Goal: Task Accomplishment & Management: Use online tool/utility

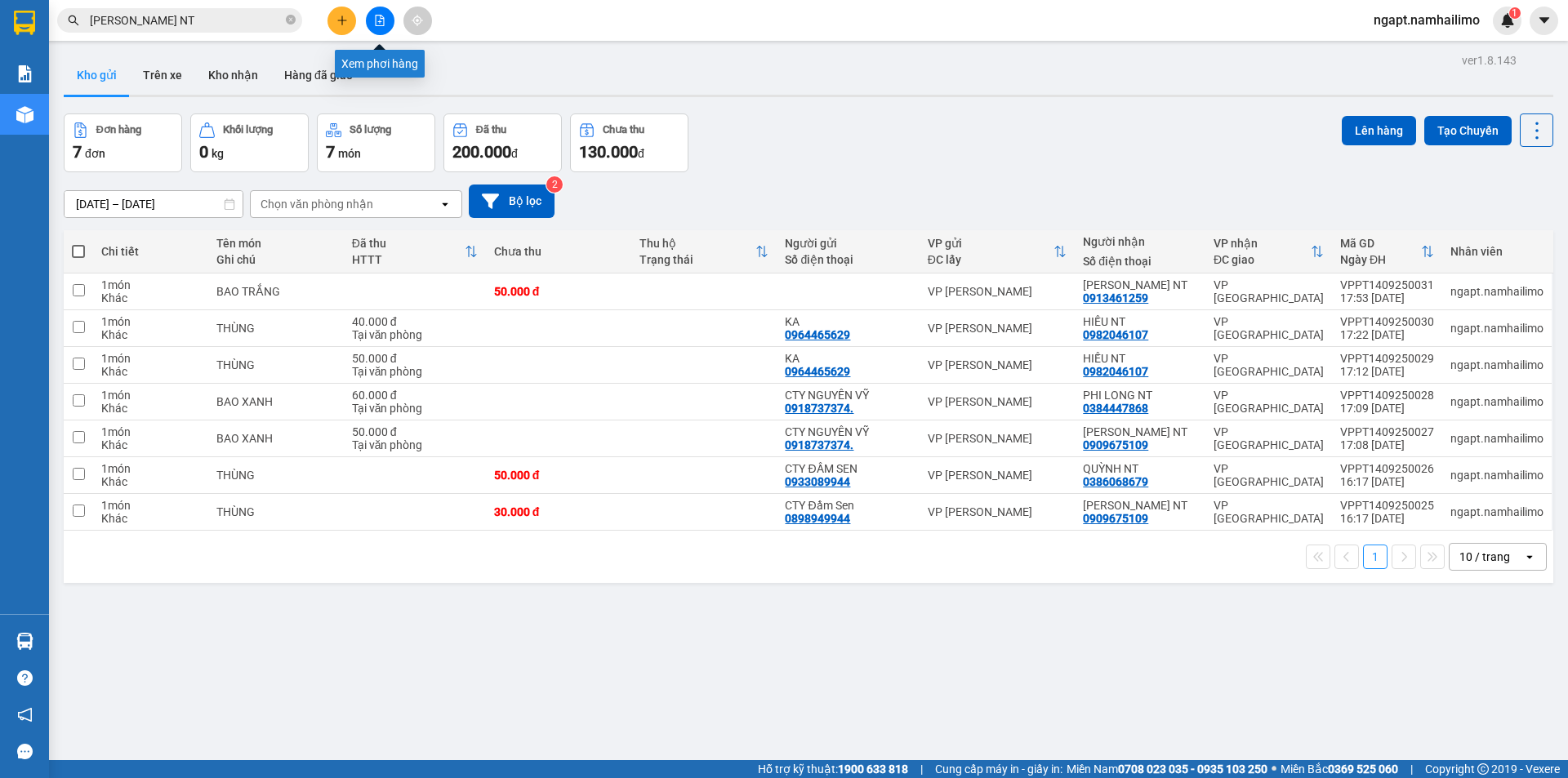
click at [387, 19] on button at bounding box center [380, 21] width 29 height 29
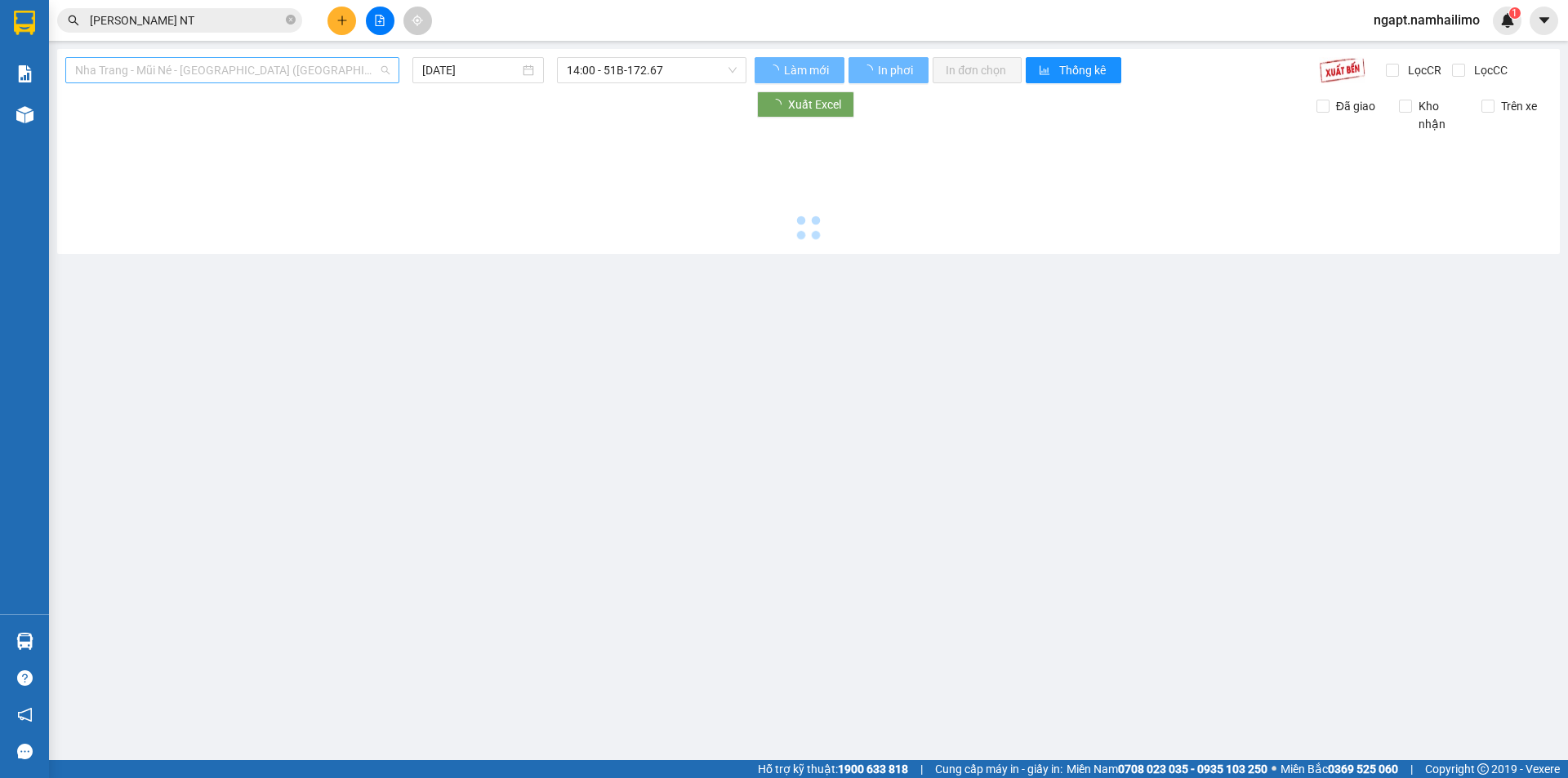
click at [297, 73] on span "Nha Trang - Mũi Né - [GEOGRAPHIC_DATA] ([GEOGRAPHIC_DATA])" at bounding box center [232, 71] width 314 height 25
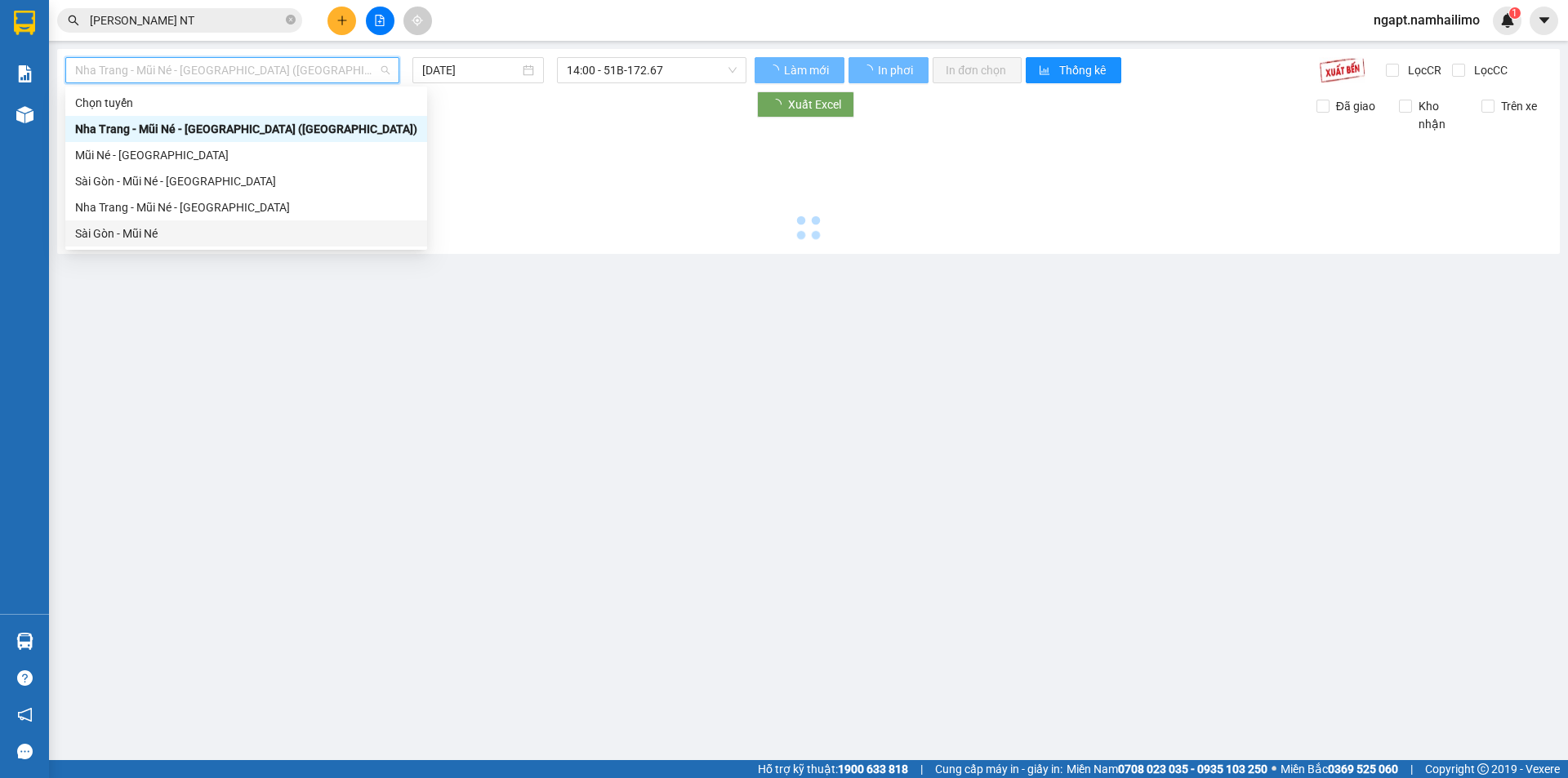
drag, startPoint x: 174, startPoint y: 235, endPoint x: 778, endPoint y: 358, distance: 616.4
click at [174, 234] on div "Sài Gòn - Mũi Né" at bounding box center [246, 233] width 343 height 18
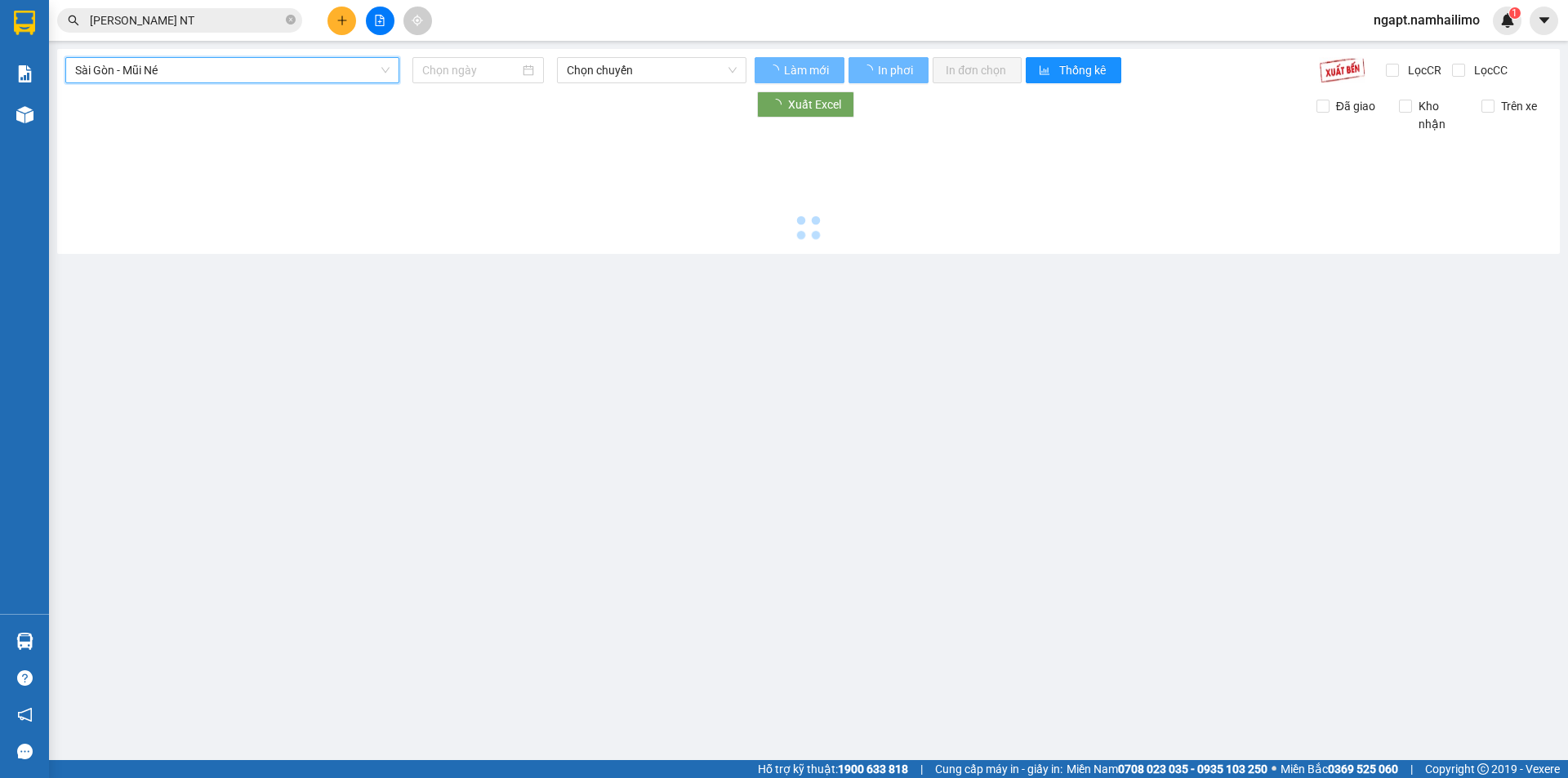
type input "[DATE]"
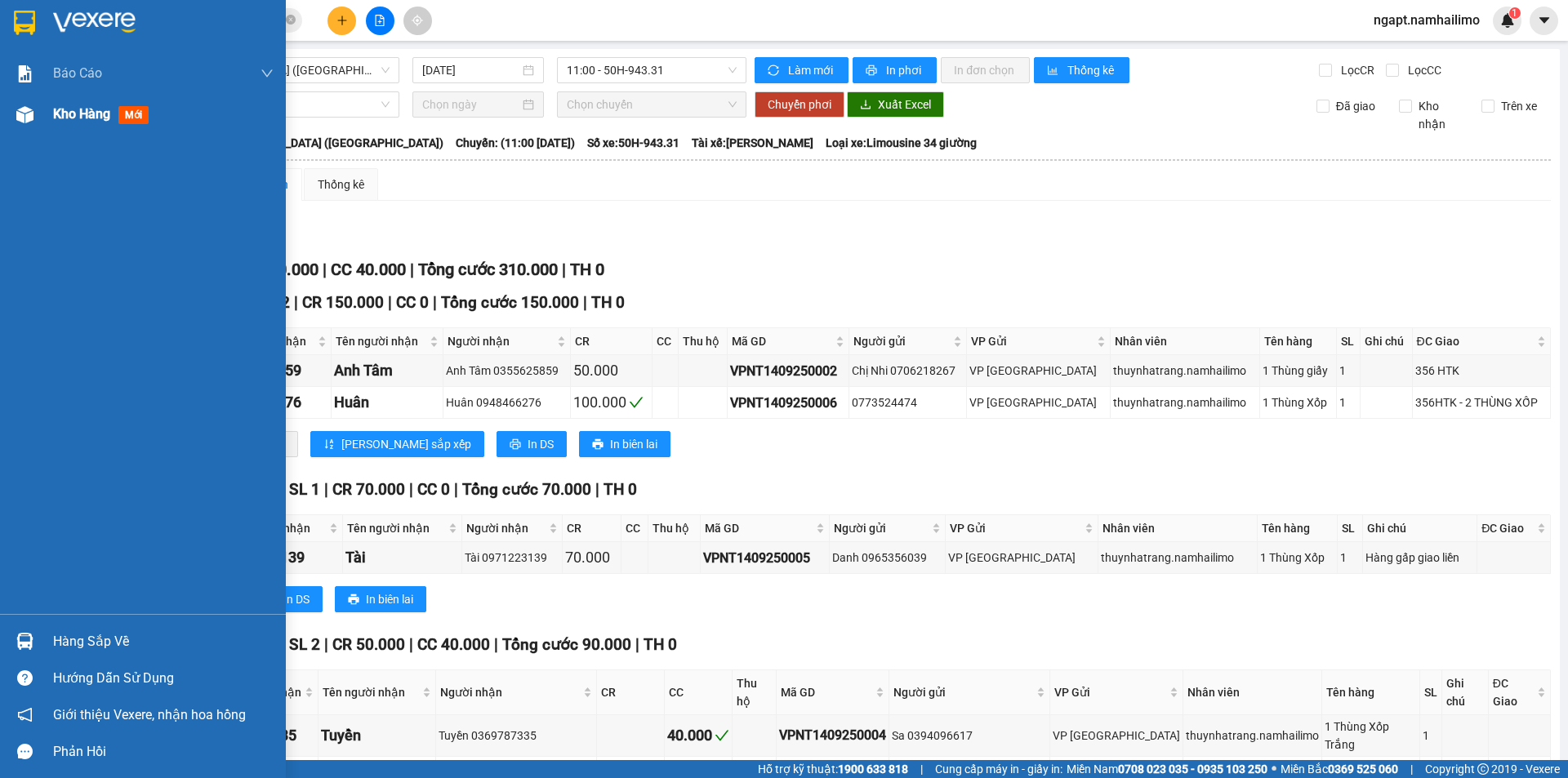
click at [73, 110] on span "Kho hàng" at bounding box center [82, 114] width 57 height 15
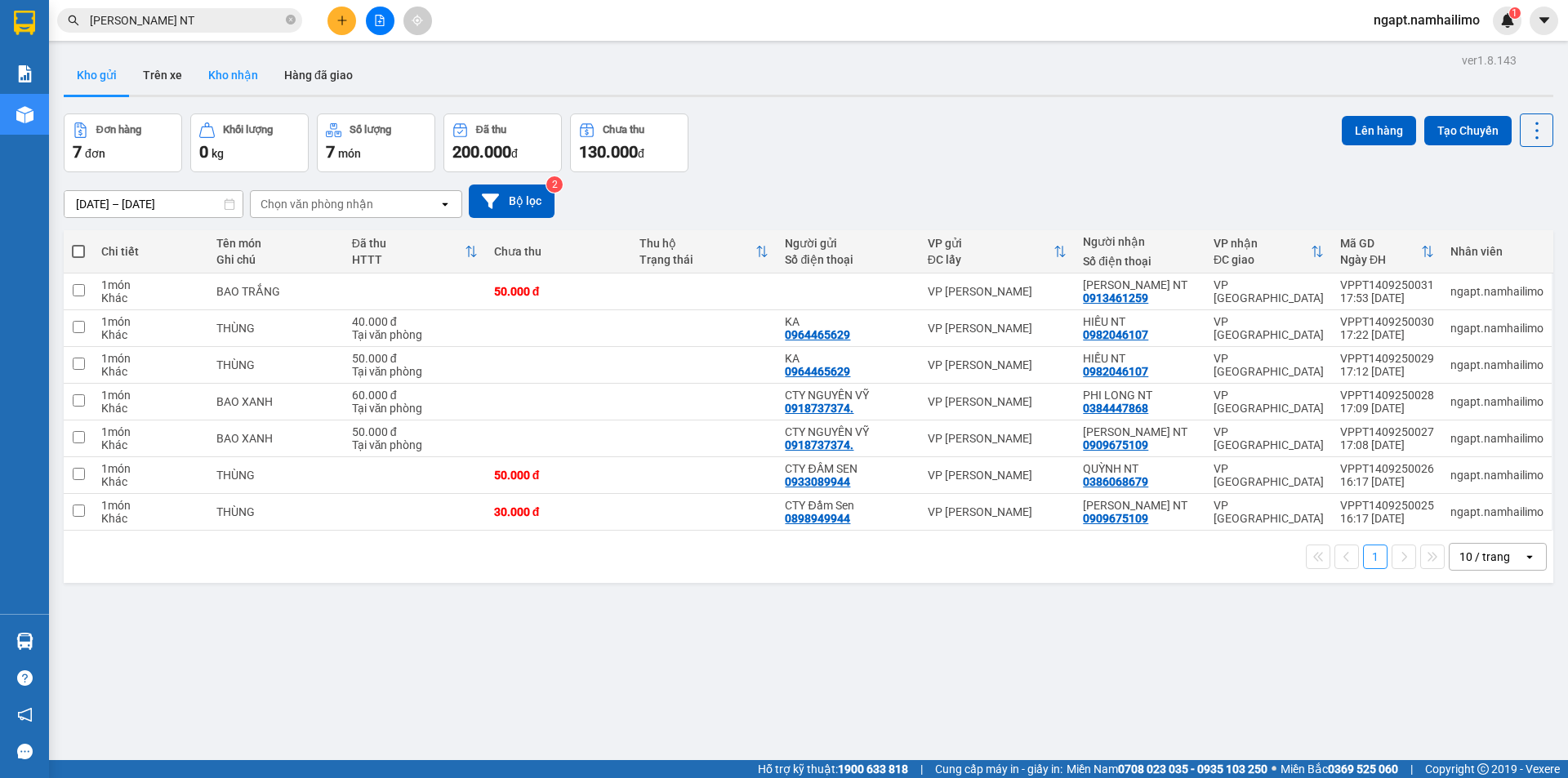
click at [232, 80] on button "Kho nhận" at bounding box center [234, 74] width 76 height 39
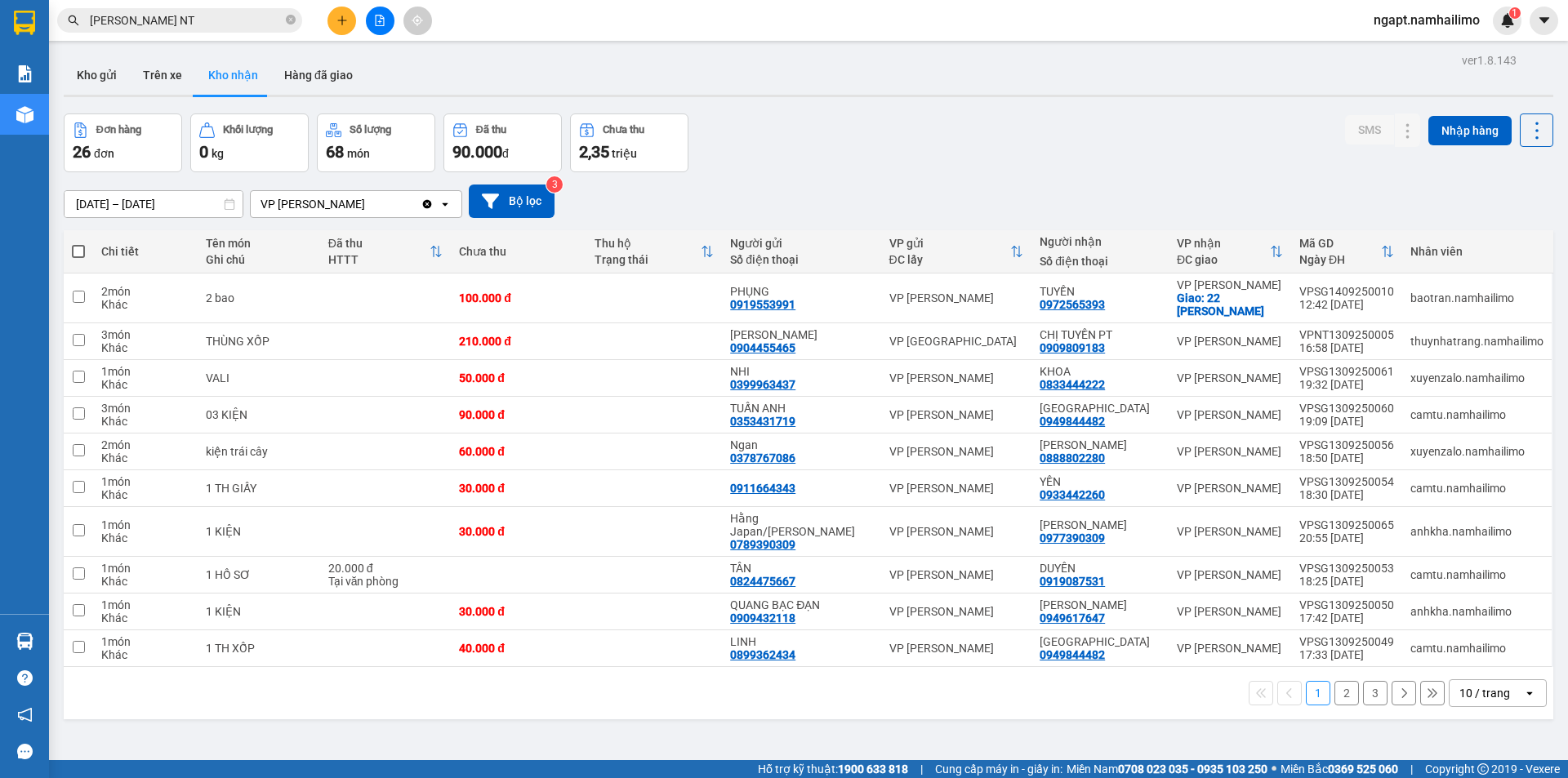
click at [381, 20] on icon "file-add" at bounding box center [380, 20] width 11 height 11
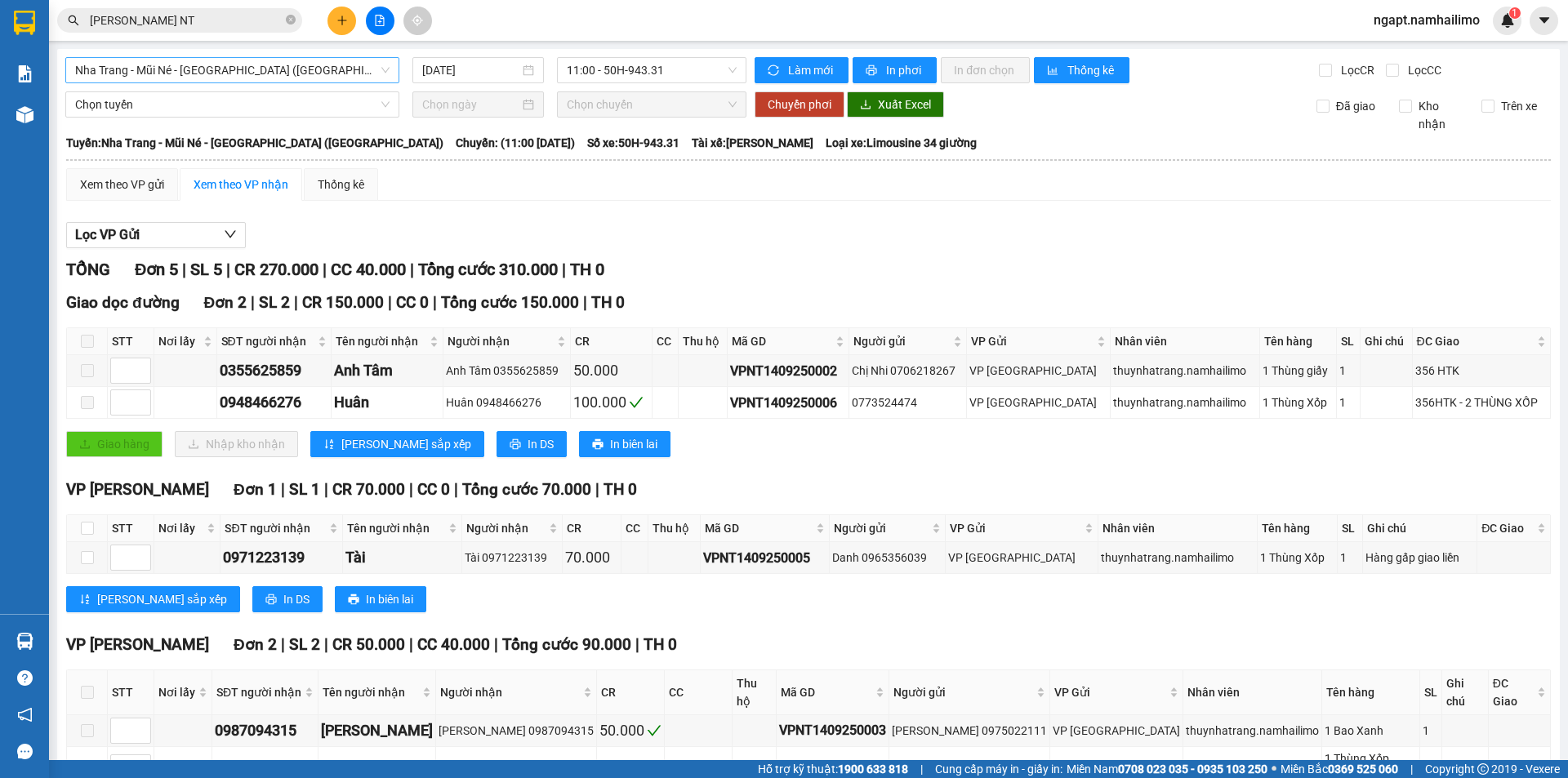
click at [314, 65] on span "Nha Trang - Mũi Né - [GEOGRAPHIC_DATA] ([GEOGRAPHIC_DATA])" at bounding box center [232, 71] width 314 height 25
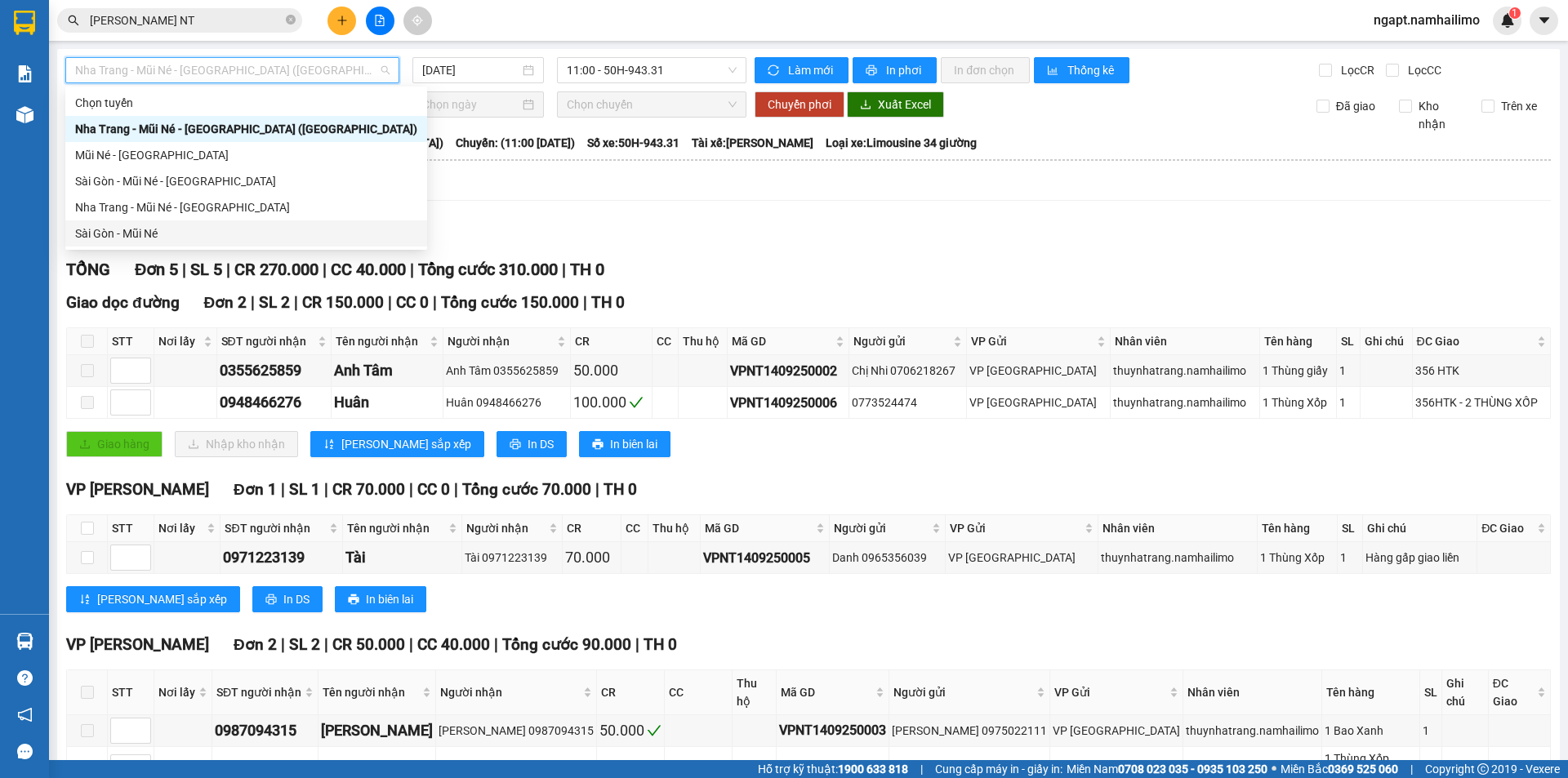
click at [166, 229] on div "Sài Gòn - Mũi Né" at bounding box center [246, 233] width 343 height 18
type input "[DATE]"
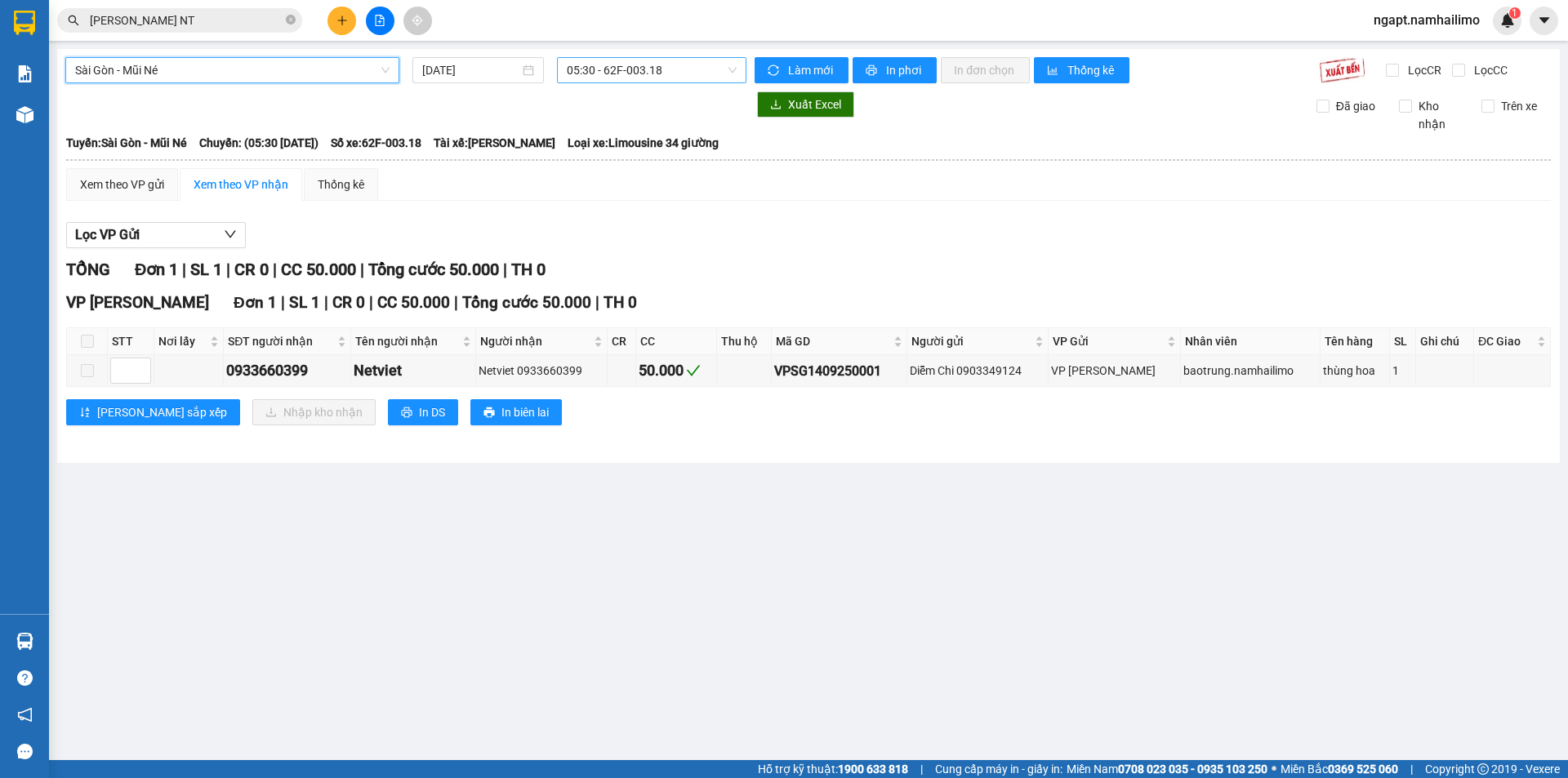
click at [677, 68] on span "05:30 - 62F-003.18" at bounding box center [652, 71] width 170 height 25
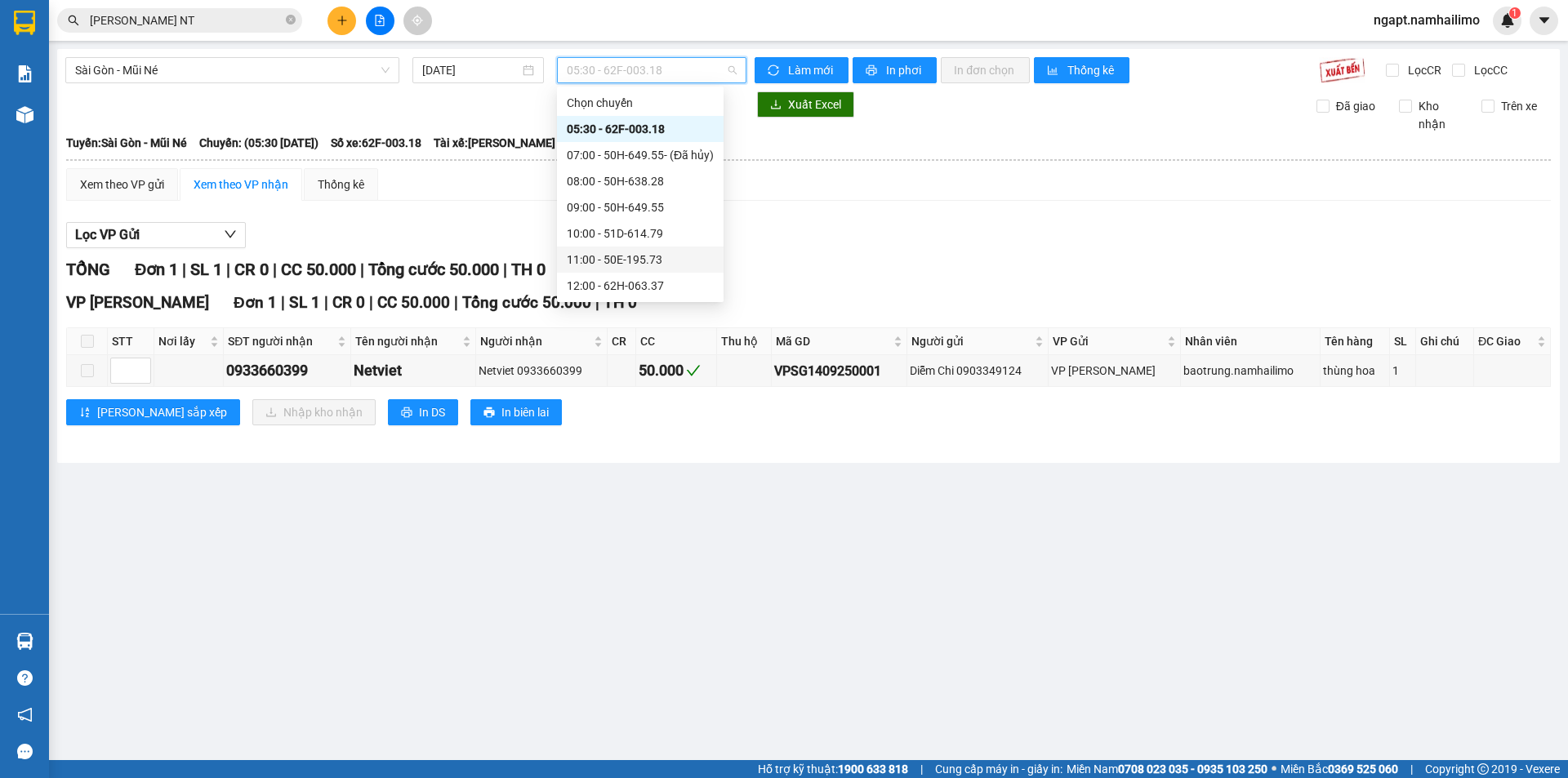
scroll to position [109, 0]
click at [679, 208] on div "14:00 - 51B-172.67" at bounding box center [640, 203] width 147 height 18
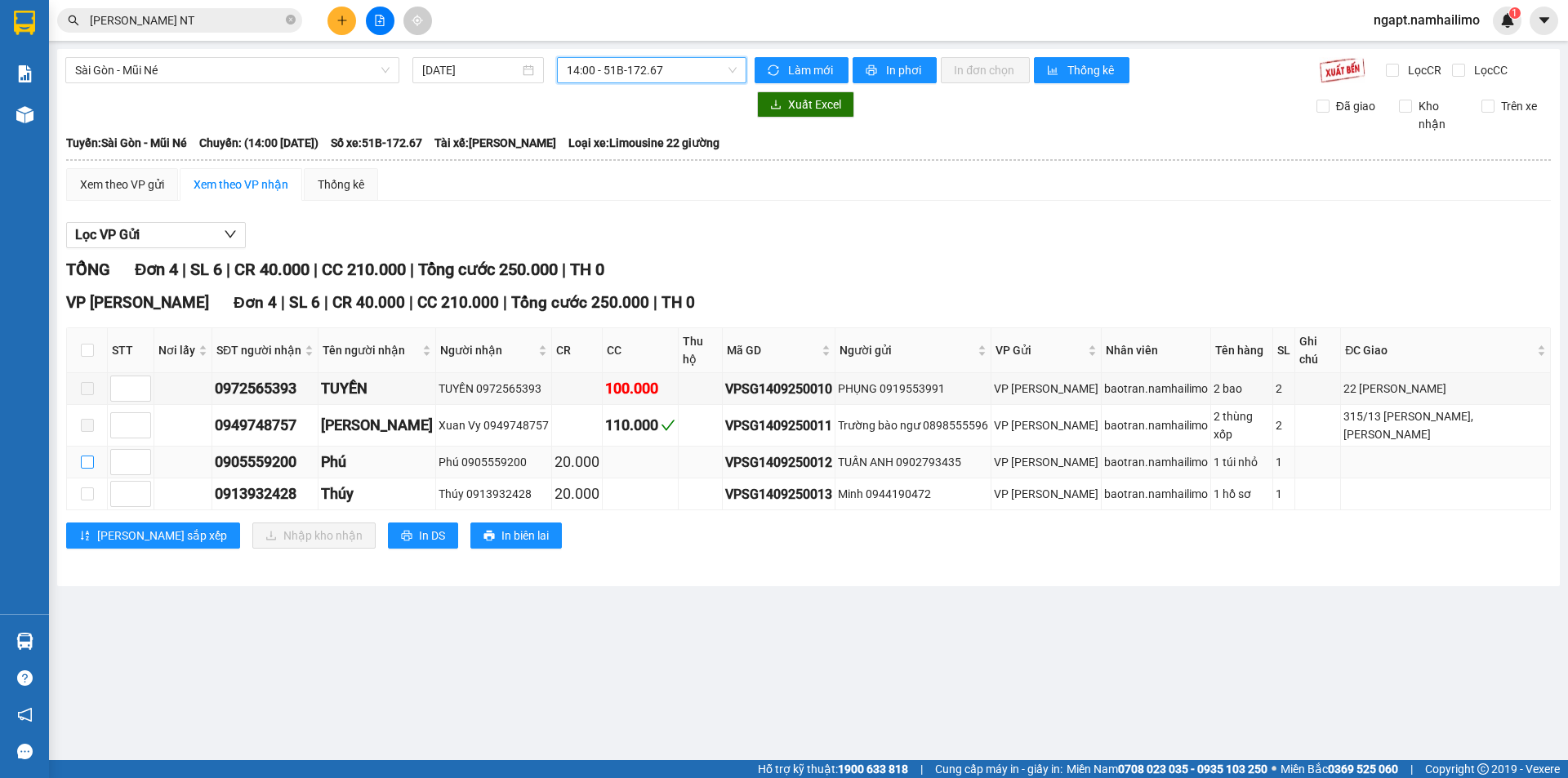
click at [86, 455] on input "checkbox" at bounding box center [88, 462] width 13 height 13
checkbox input "true"
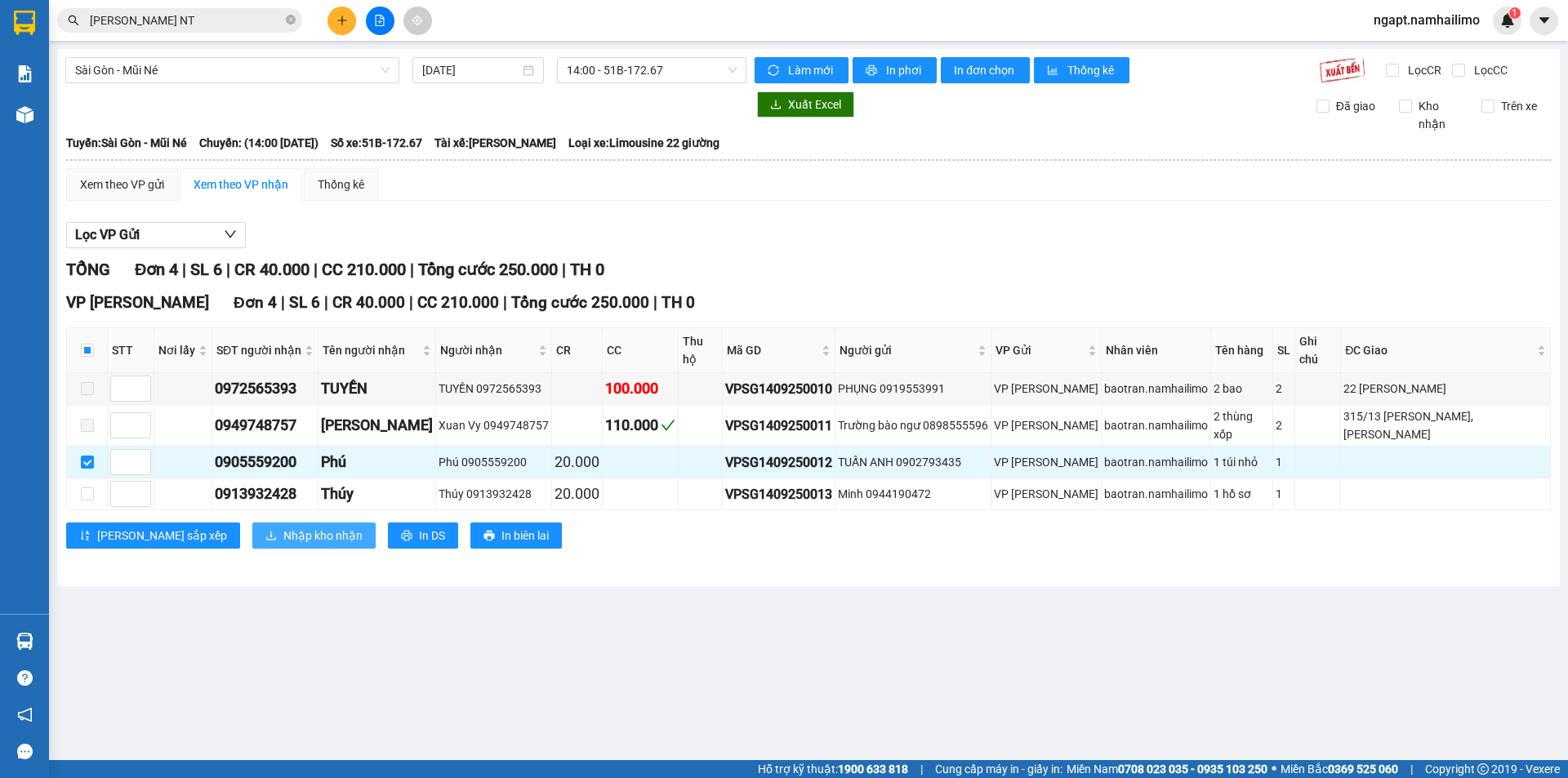
click at [283, 527] on span "Nhập kho nhận" at bounding box center [323, 536] width 79 height 18
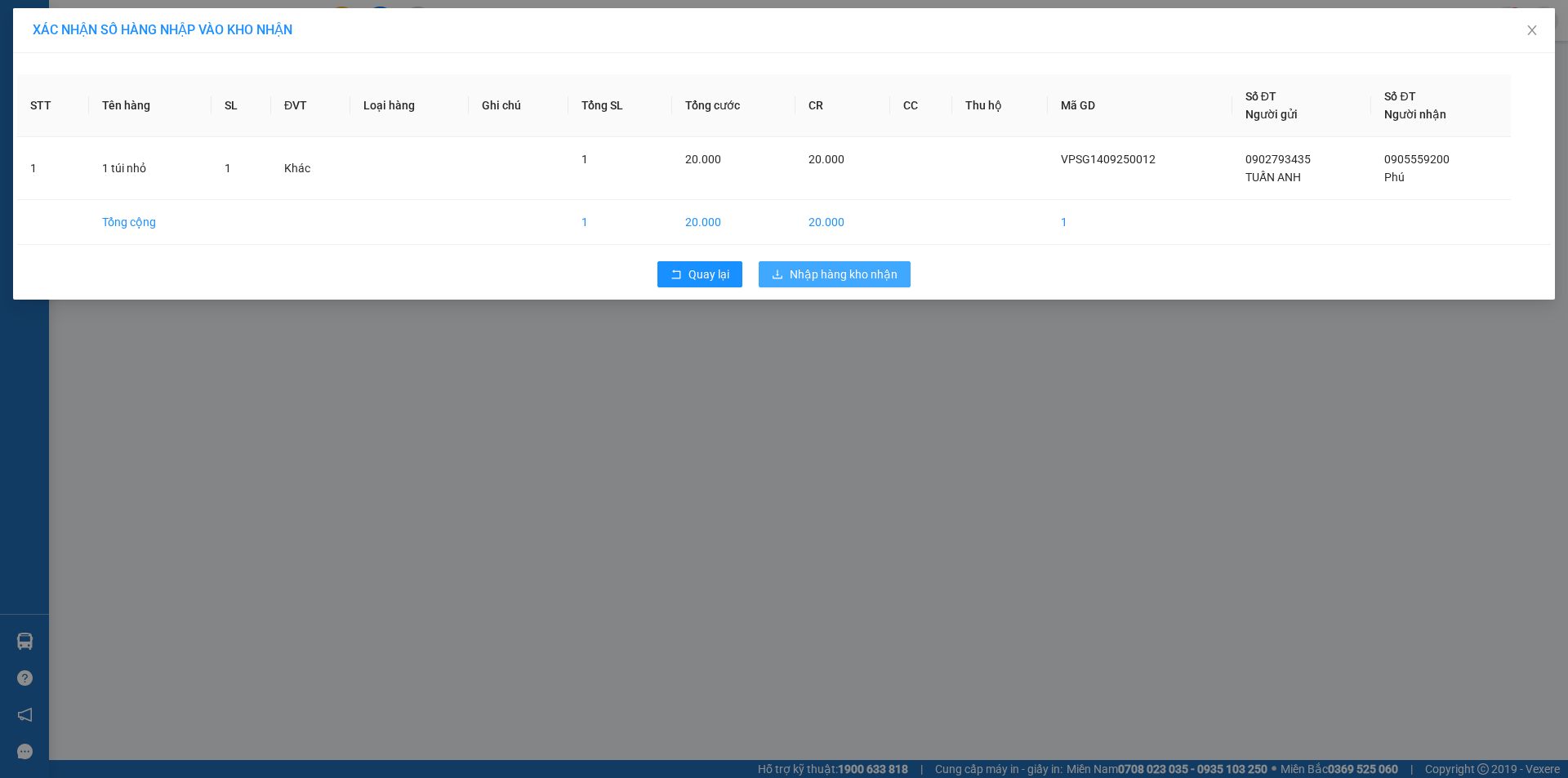
click at [847, 281] on span "Nhập hàng kho nhận" at bounding box center [843, 274] width 108 height 18
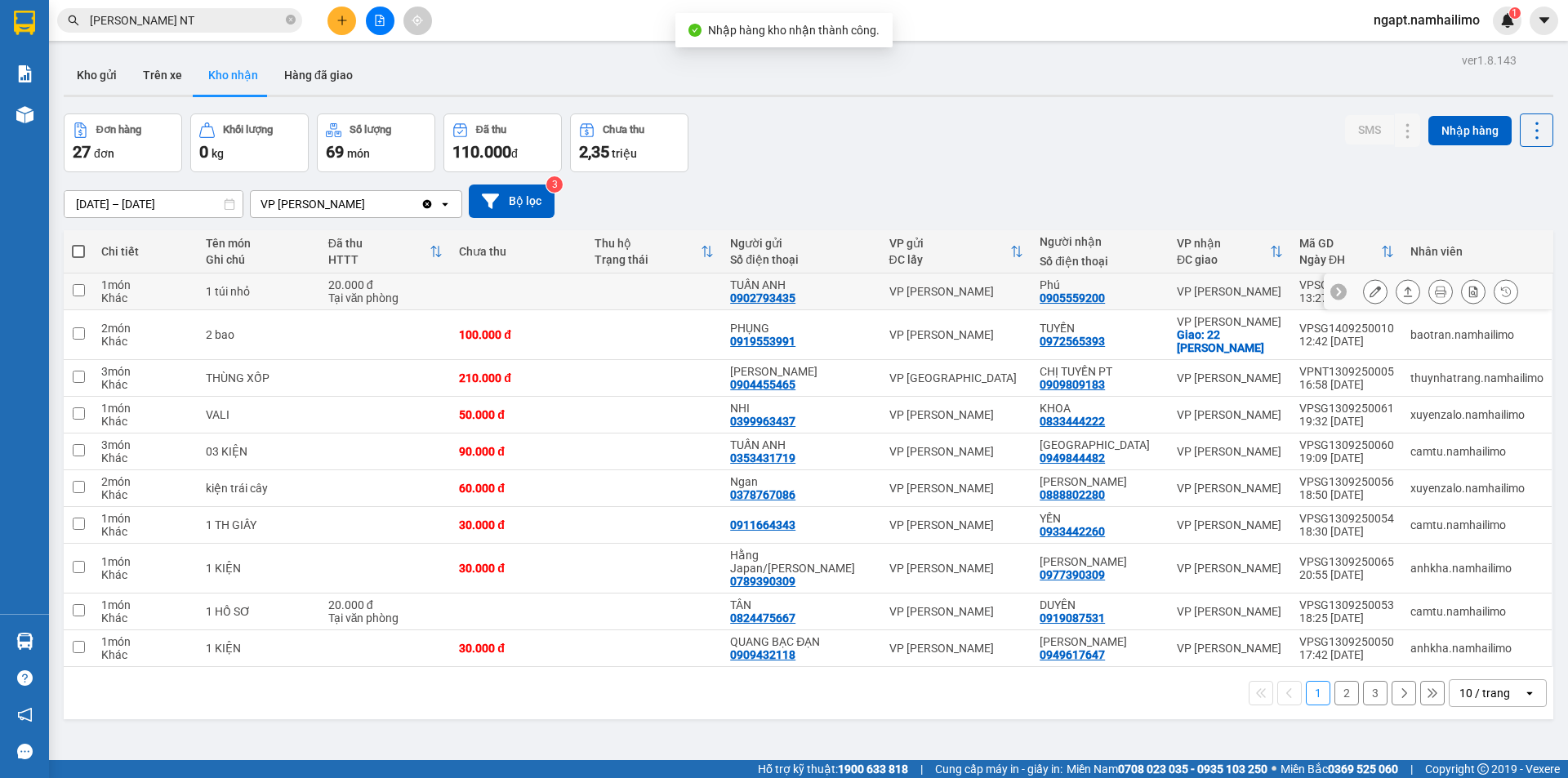
click at [1369, 295] on icon at bounding box center [1375, 291] width 11 height 11
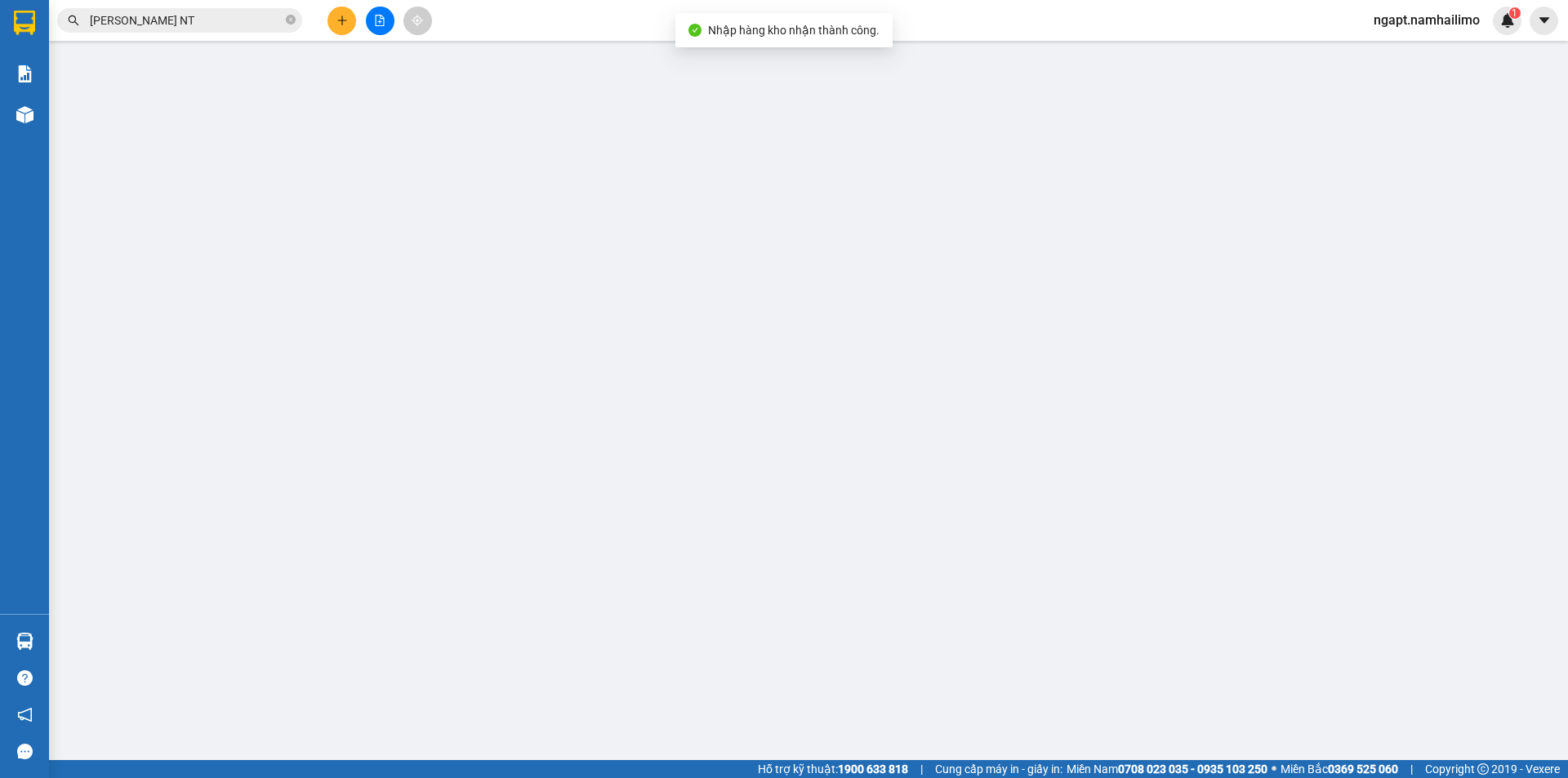
type input "0902793435"
type input "TUẤN ANH"
type input "0905559200"
type input "Phú"
type input "20.000"
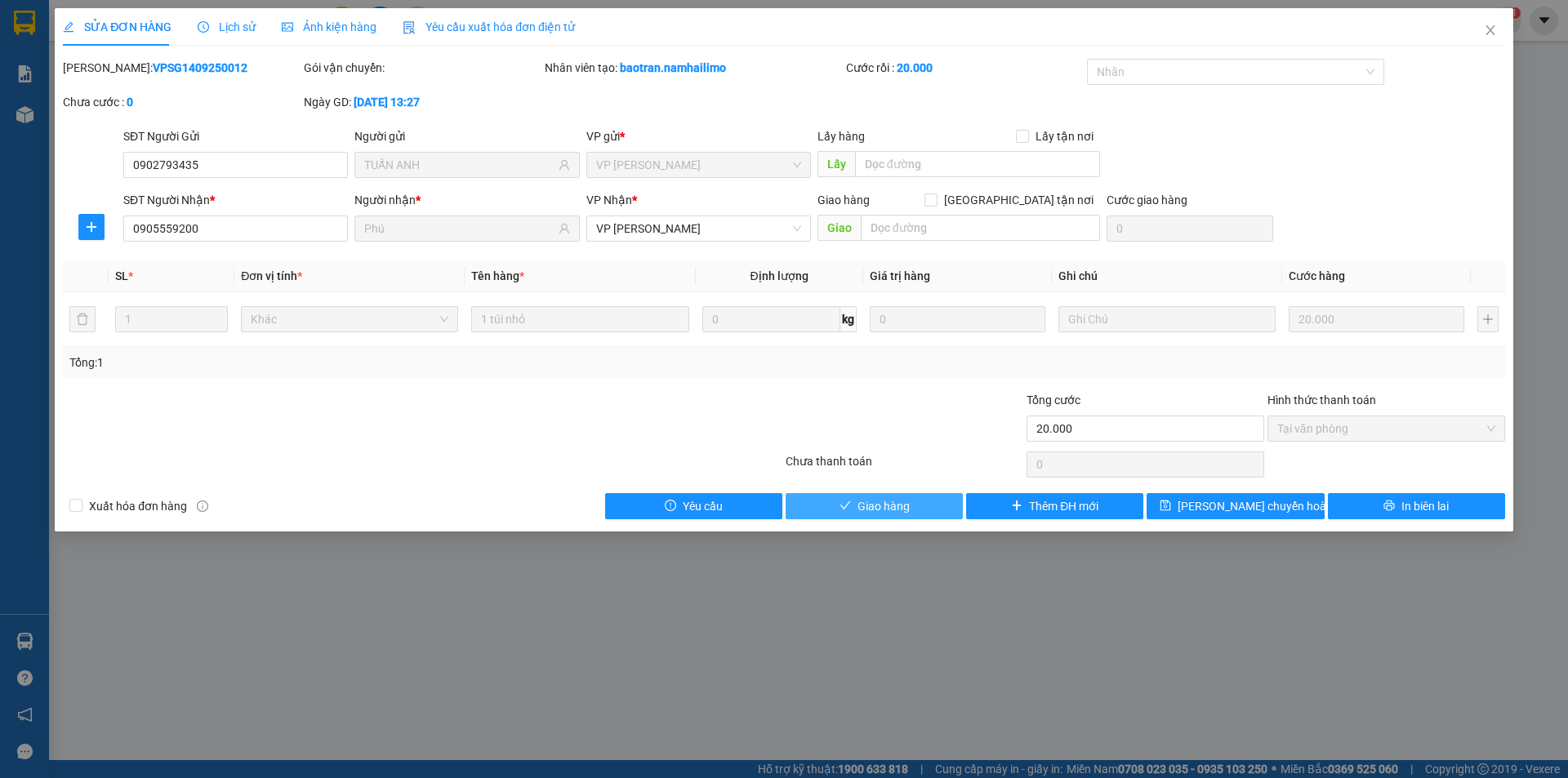
click at [847, 507] on icon "check" at bounding box center [846, 506] width 11 height 11
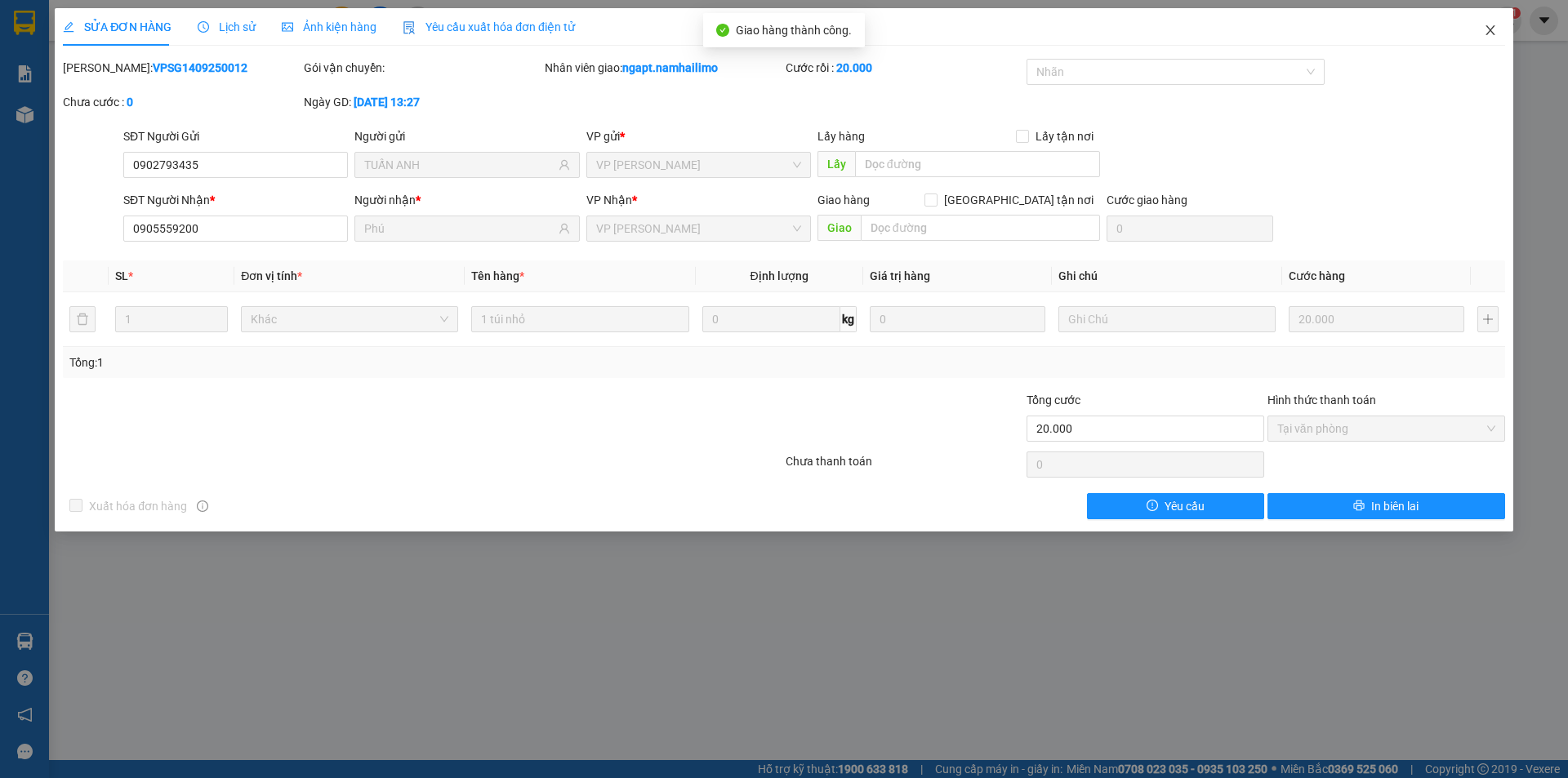
click at [1484, 32] on icon "close" at bounding box center [1491, 31] width 13 height 13
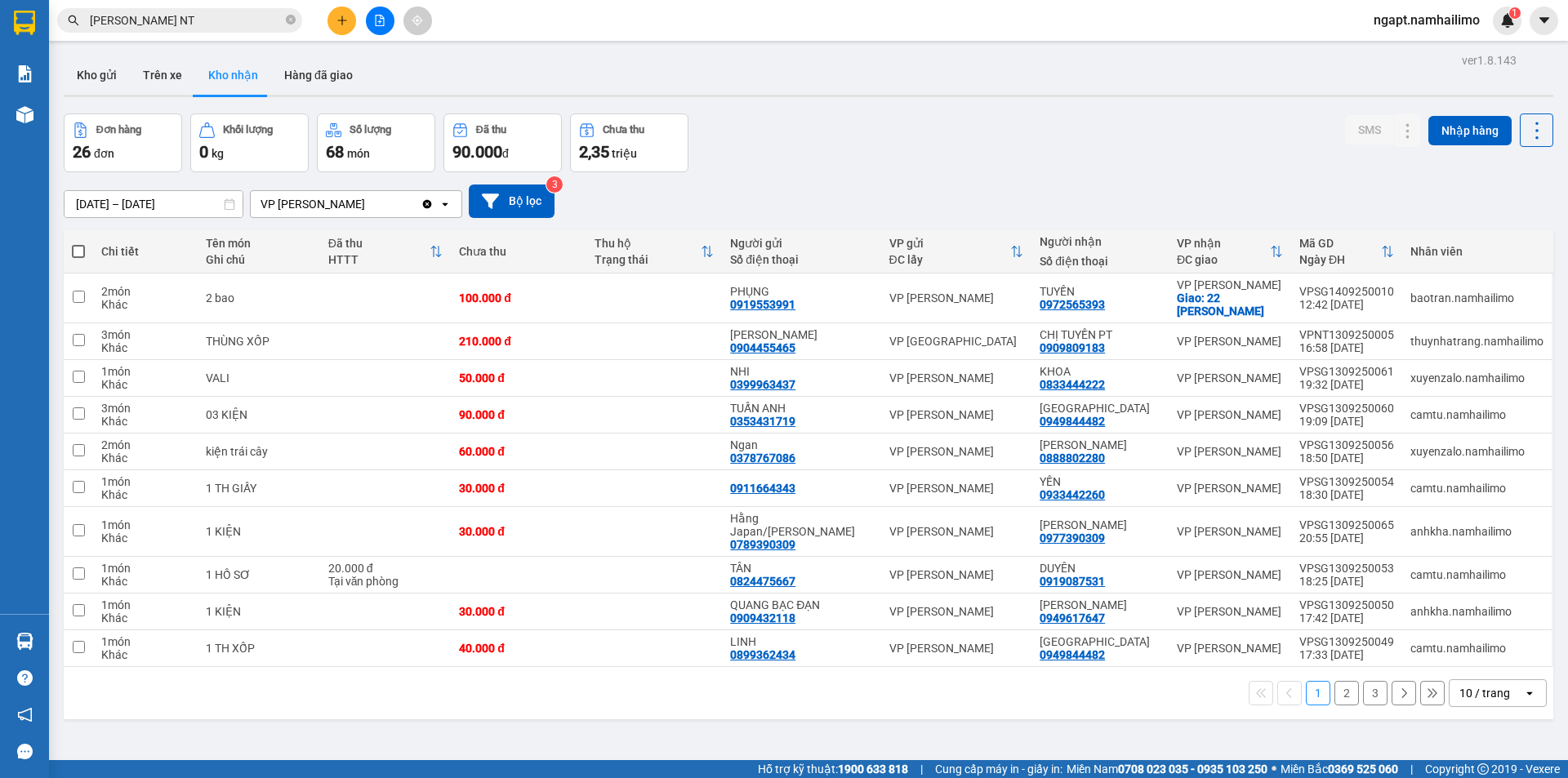
click at [1345, 696] on button "2" at bounding box center [1347, 694] width 25 height 25
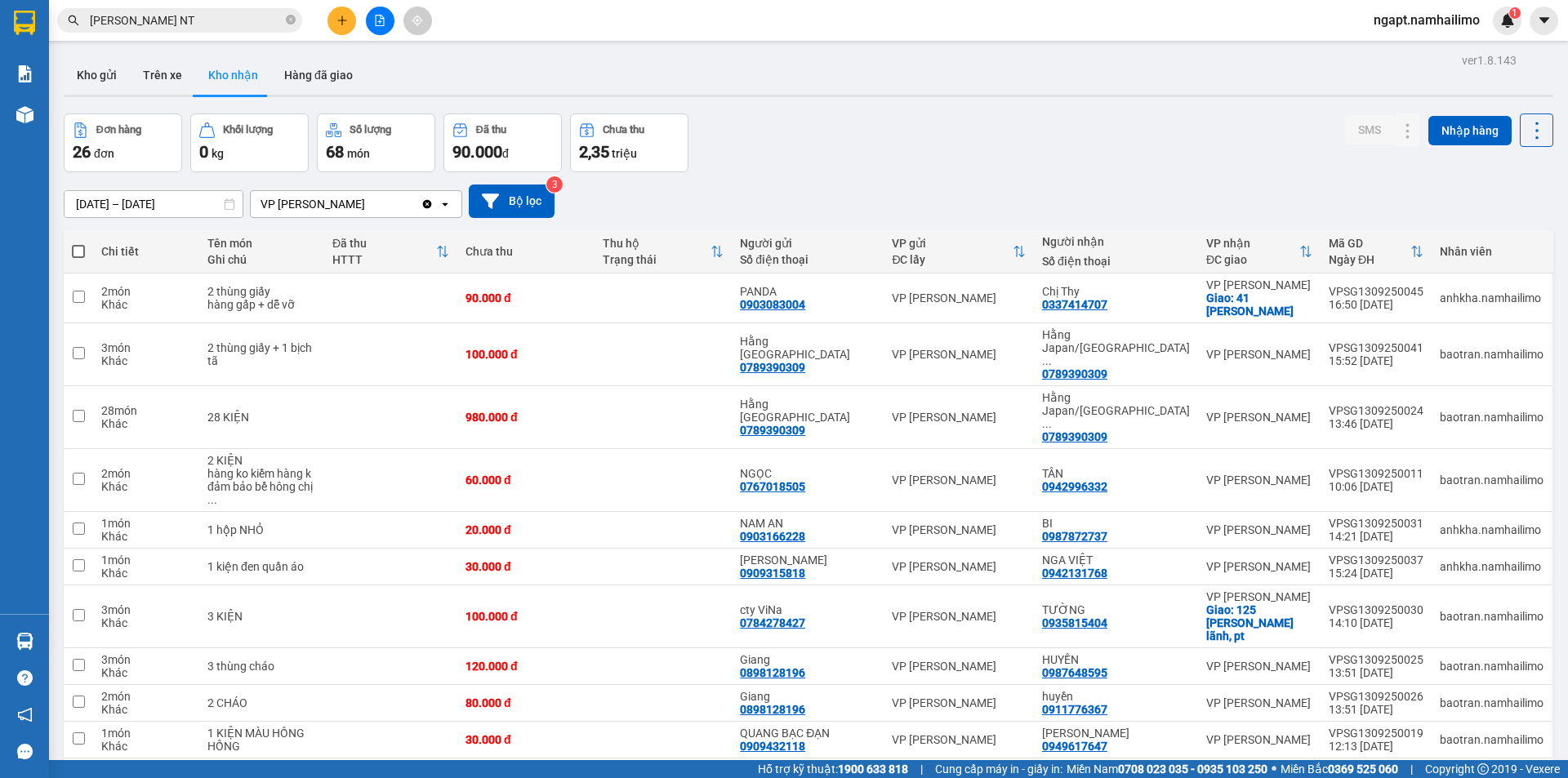
click at [1370, 773] on button "3" at bounding box center [1375, 786] width 25 height 25
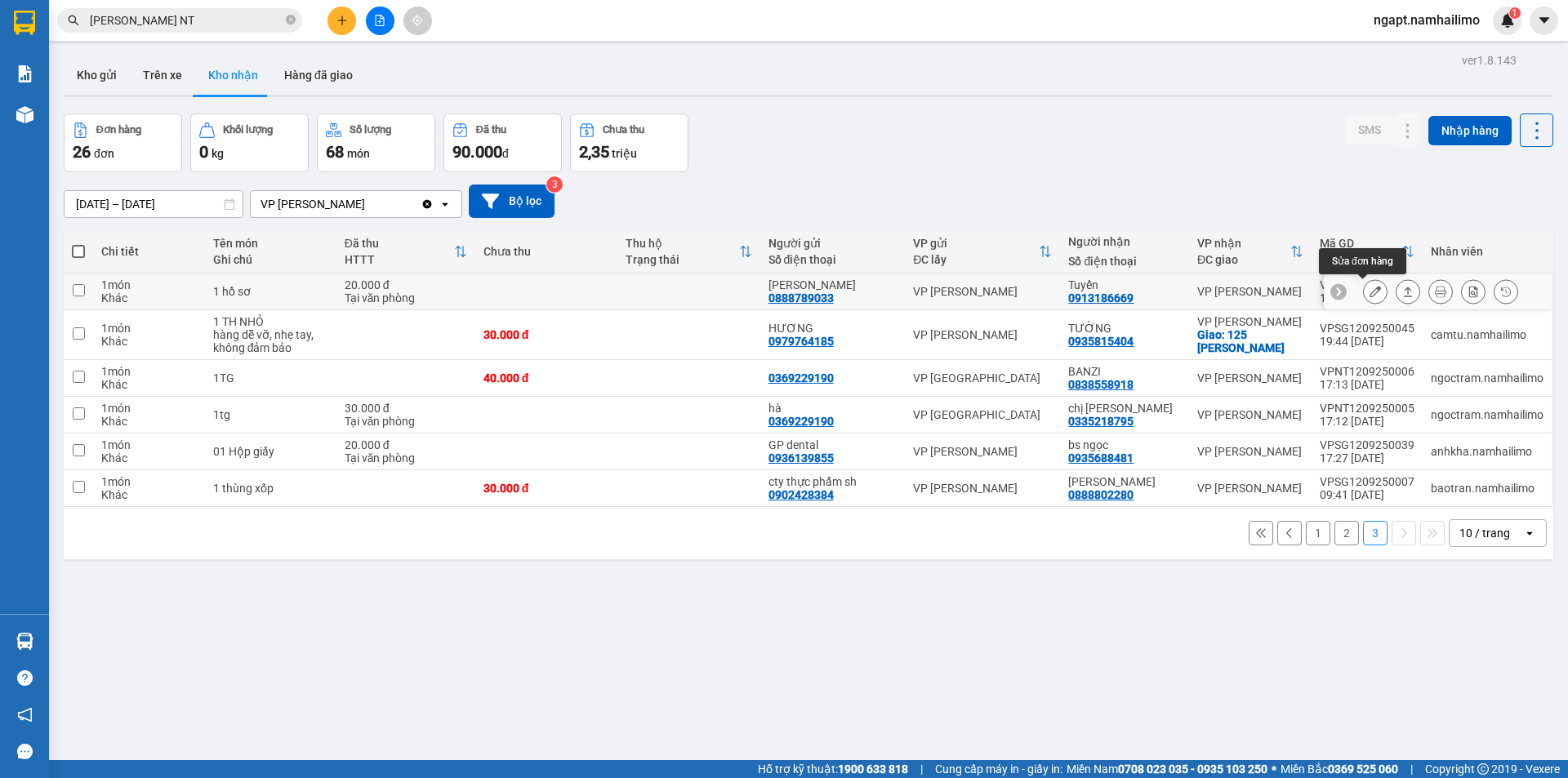
click at [1369, 291] on icon at bounding box center [1375, 291] width 11 height 11
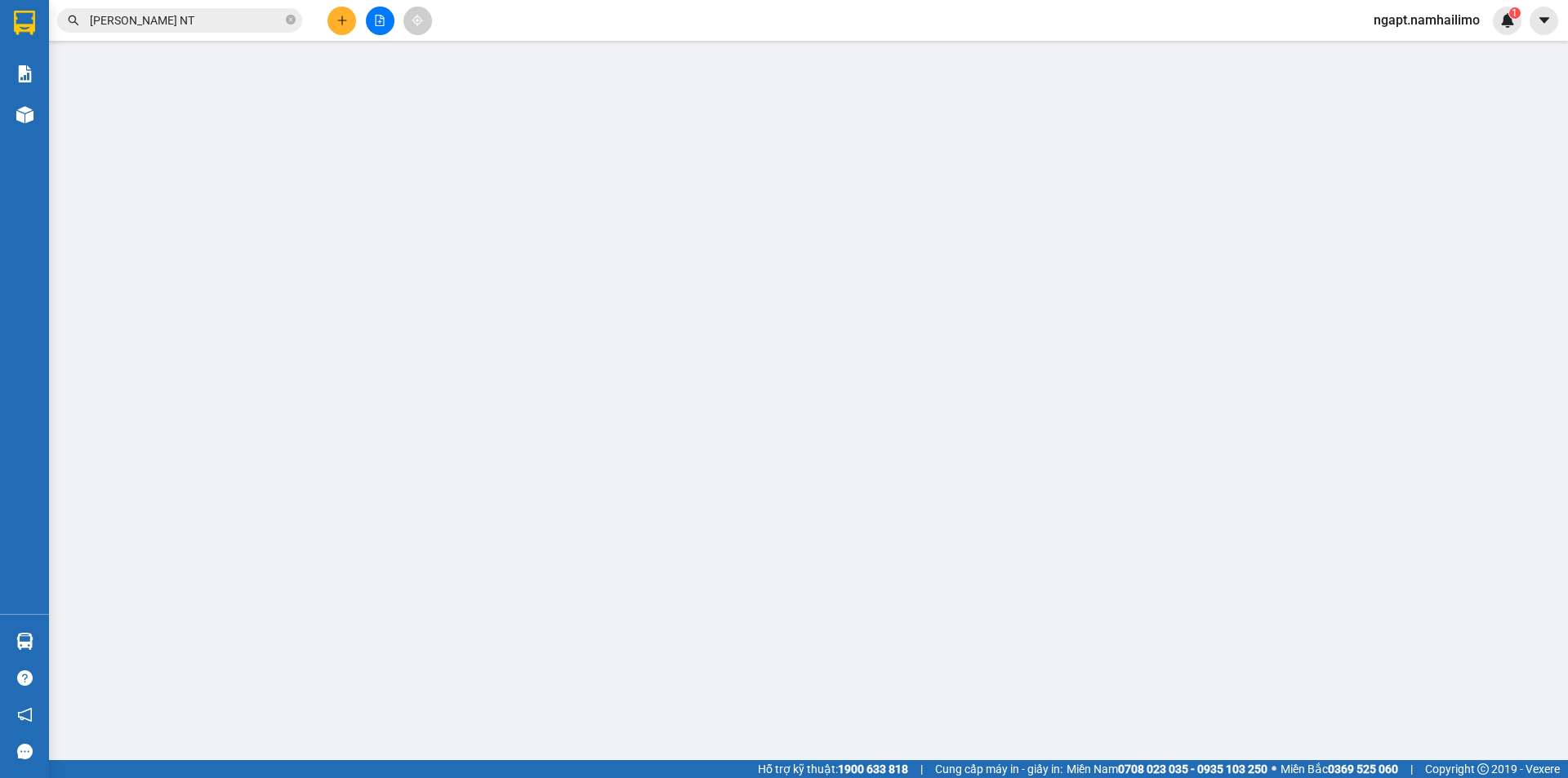
type input "0888789033"
type input "[PERSON_NAME]"
type input "0913186669"
type input "Tuyến"
type input "20.000"
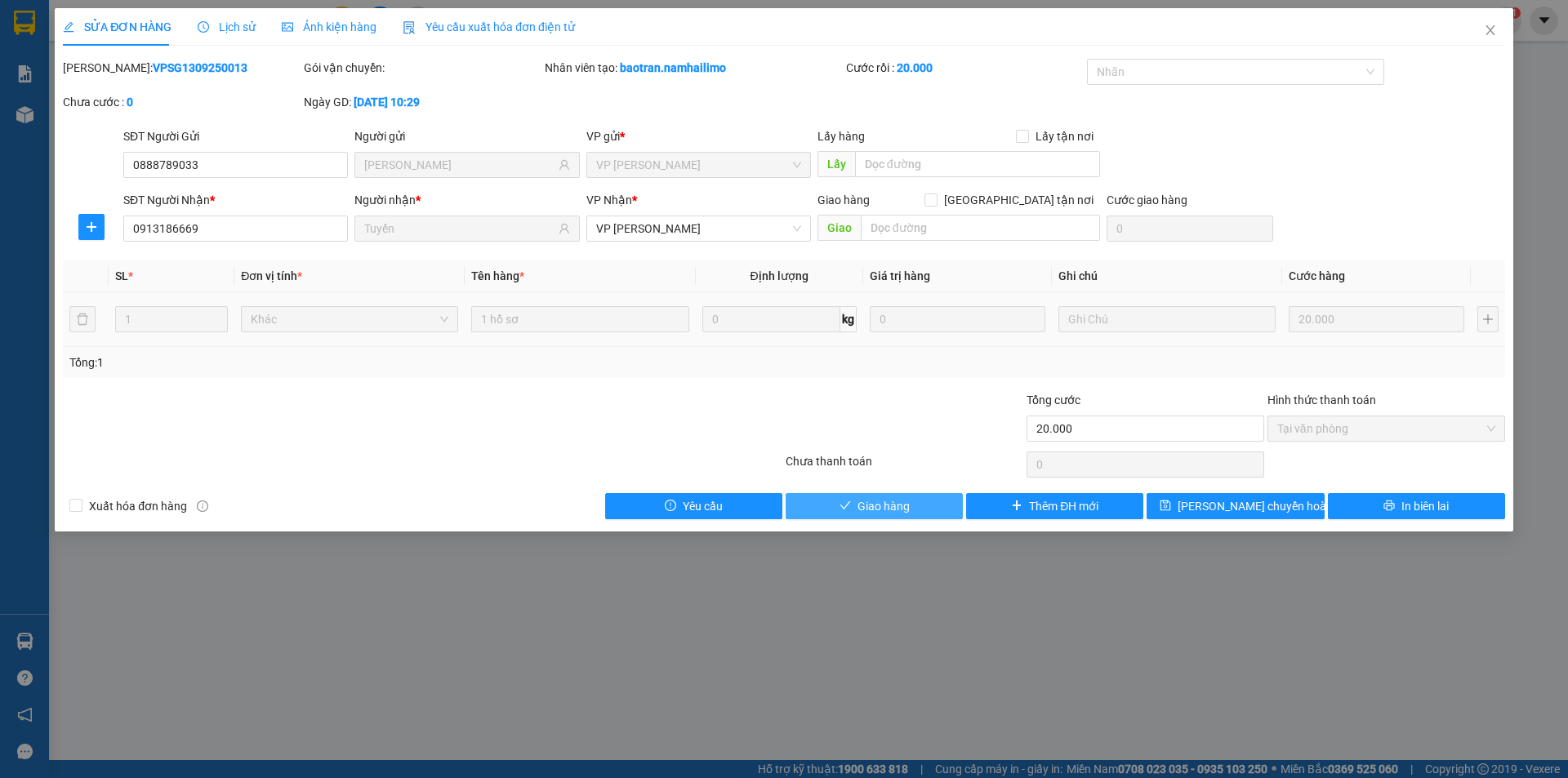
click at [899, 504] on span "Giao hàng" at bounding box center [883, 506] width 52 height 18
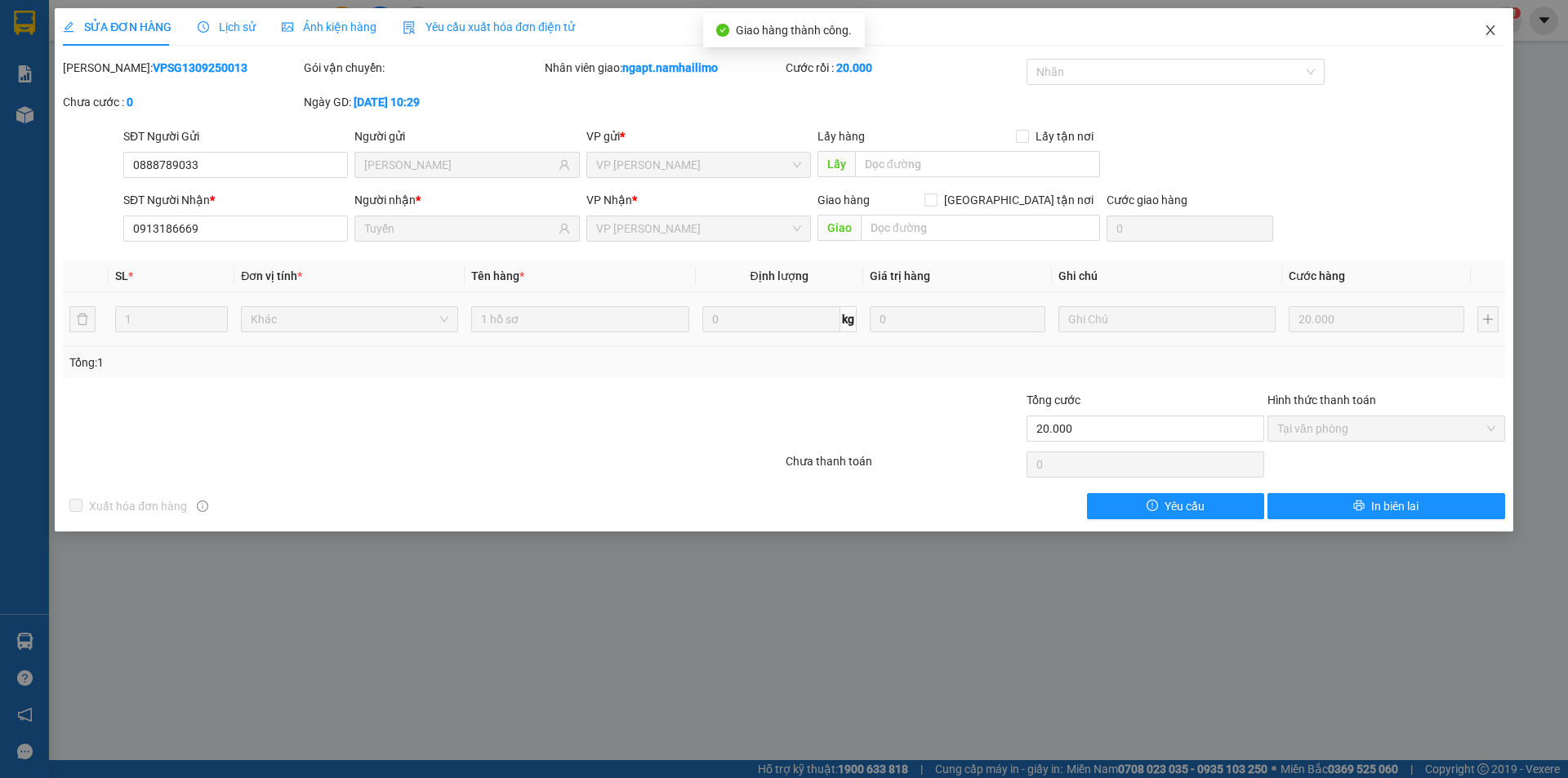
click at [1492, 32] on icon "close" at bounding box center [1491, 31] width 13 height 13
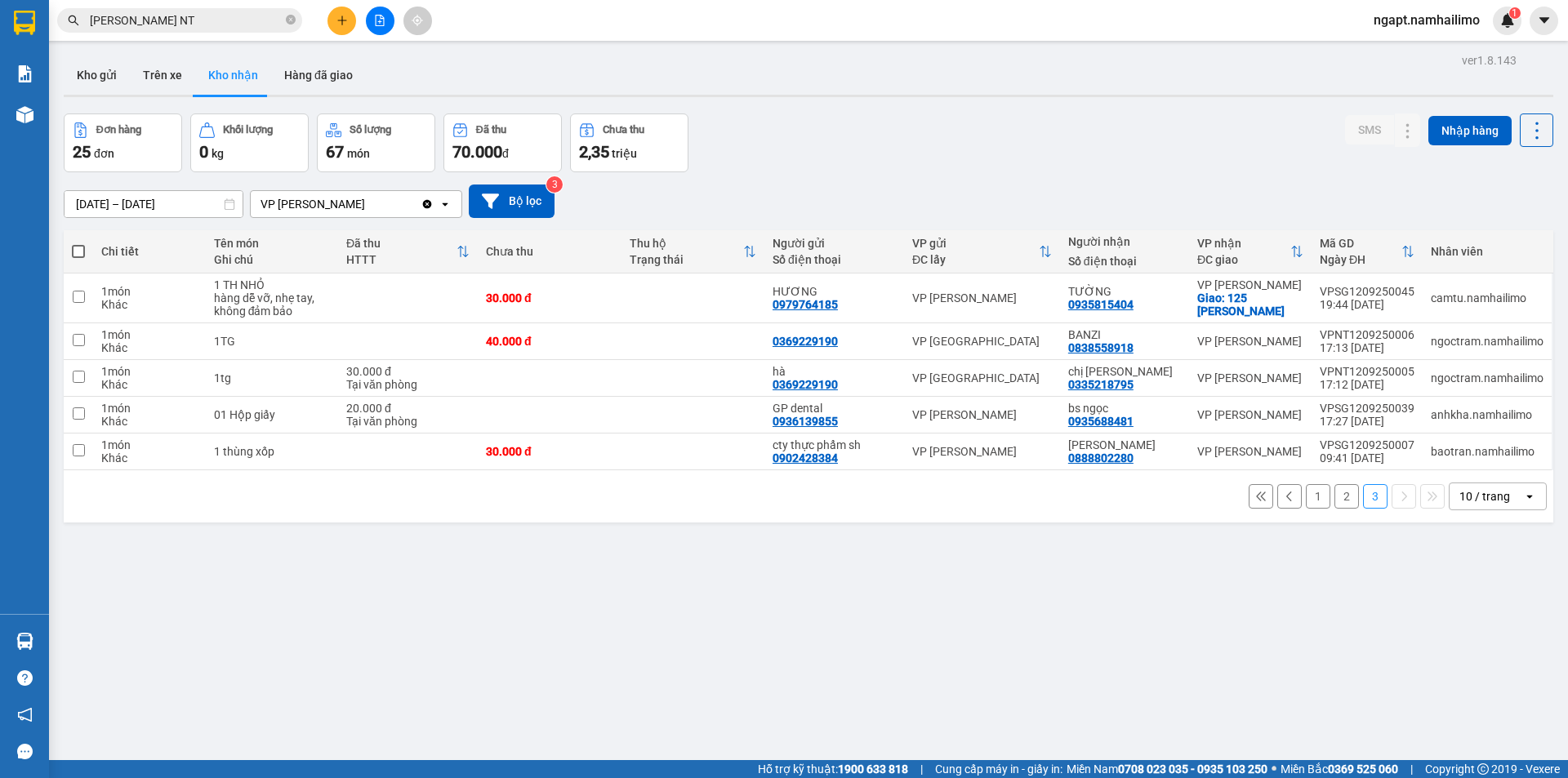
click at [1309, 495] on button "1" at bounding box center [1318, 496] width 25 height 25
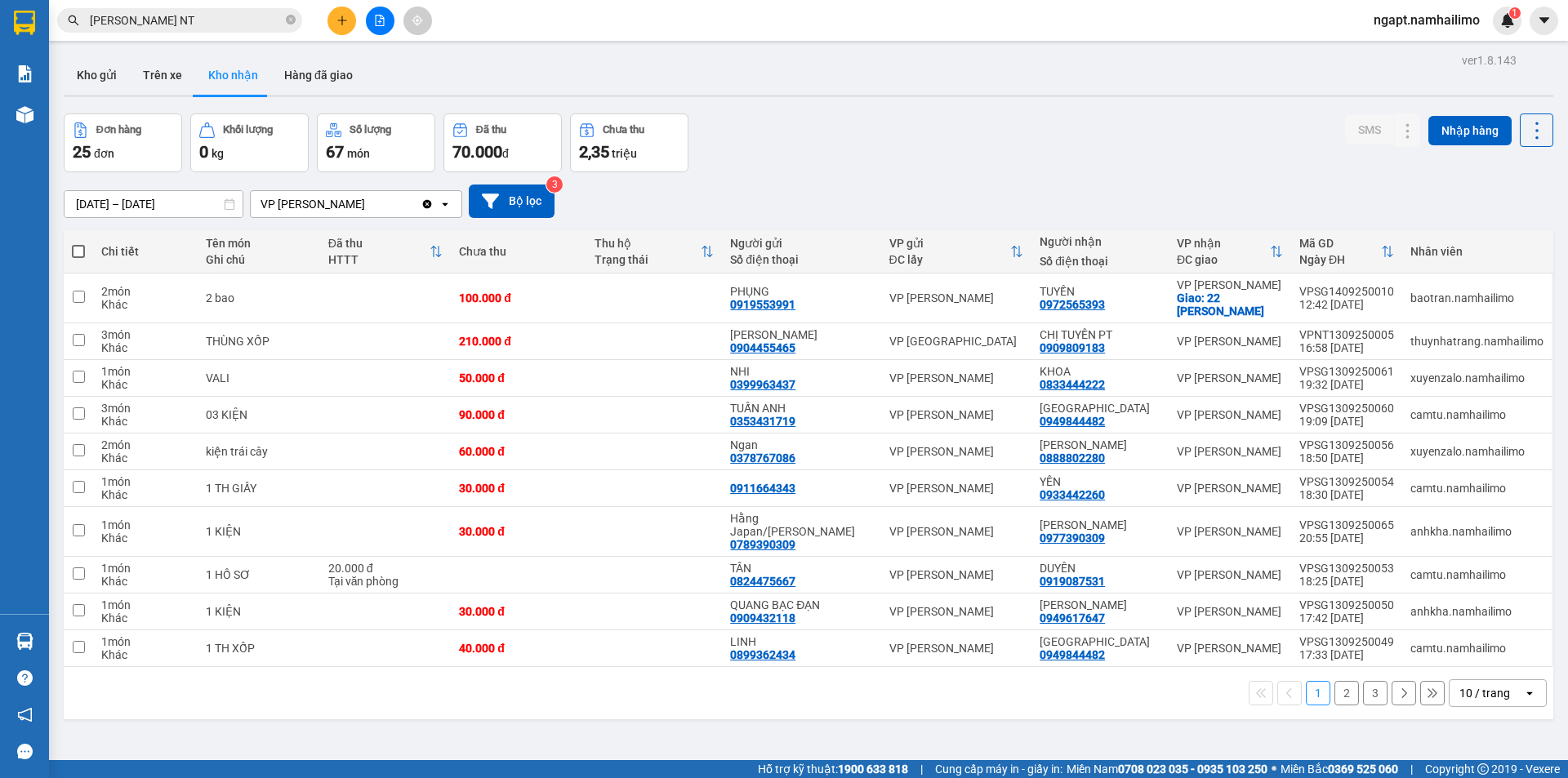
click at [1341, 698] on button "2" at bounding box center [1347, 694] width 25 height 25
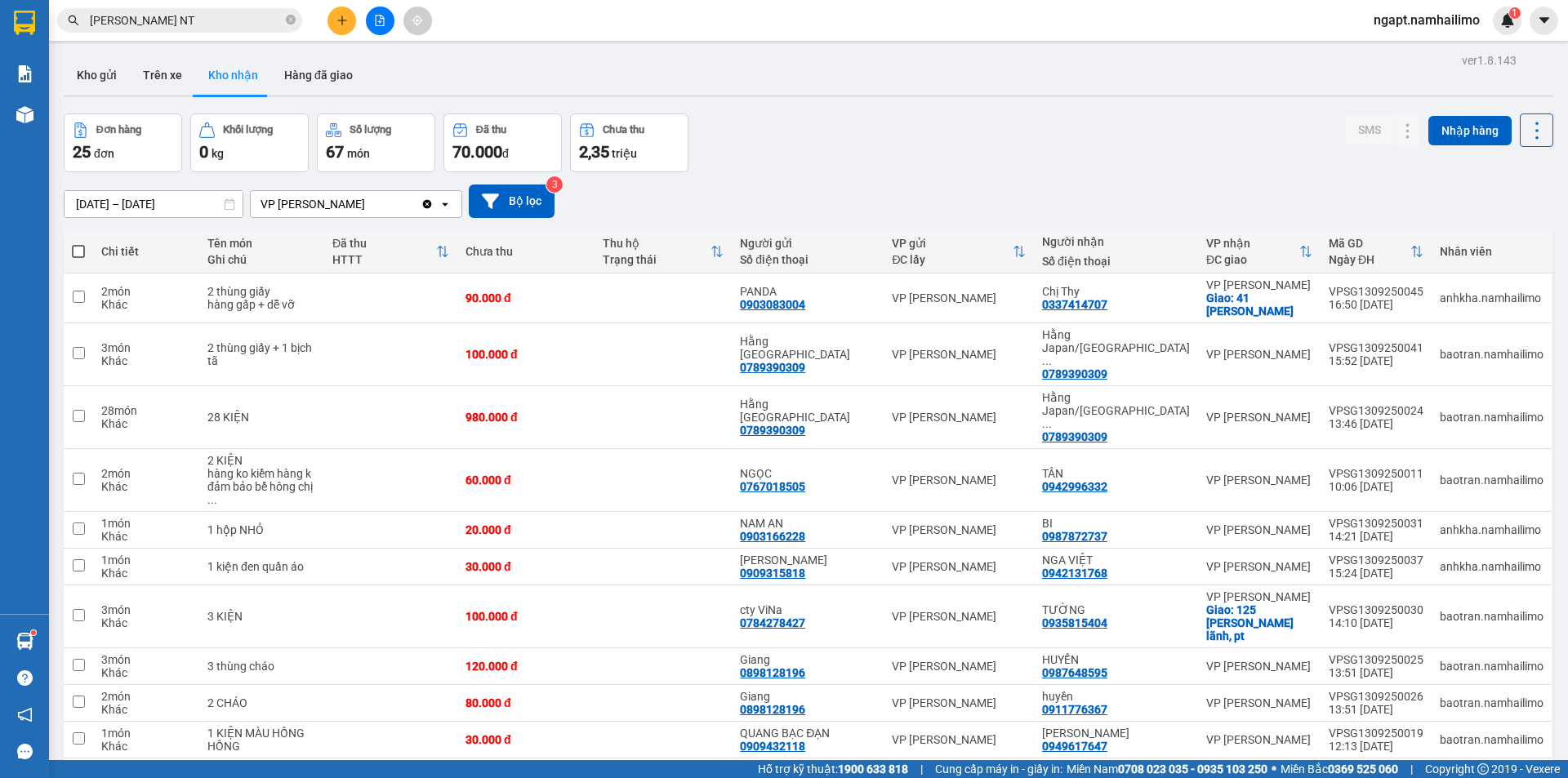
click at [381, 20] on icon "file-add" at bounding box center [380, 20] width 11 height 11
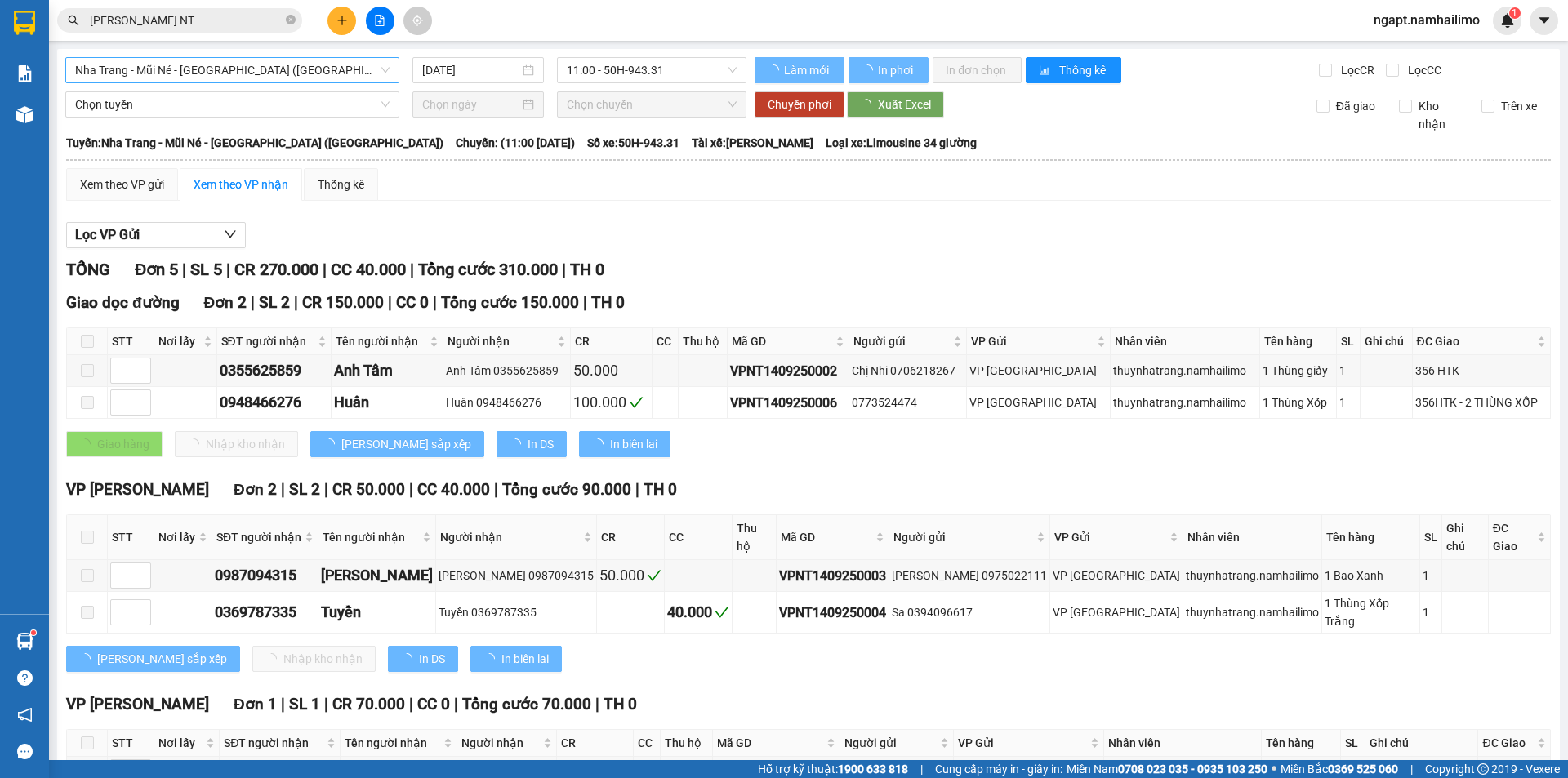
click at [346, 67] on span "Nha Trang - Mũi Né - [GEOGRAPHIC_DATA] ([GEOGRAPHIC_DATA])" at bounding box center [232, 71] width 314 height 25
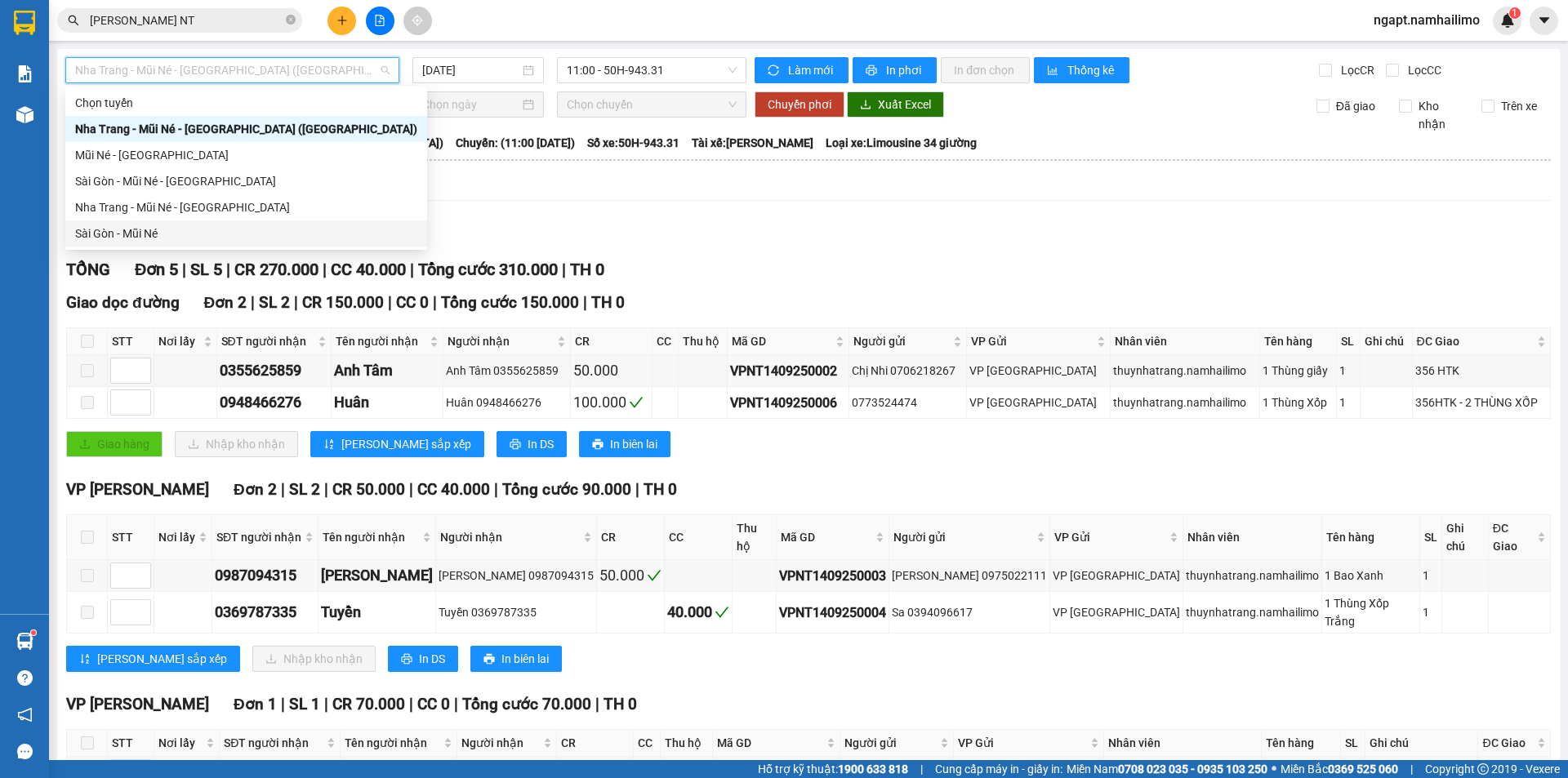
click at [150, 241] on div "Sài Gòn - Mũi Né" at bounding box center [246, 233] width 343 height 18
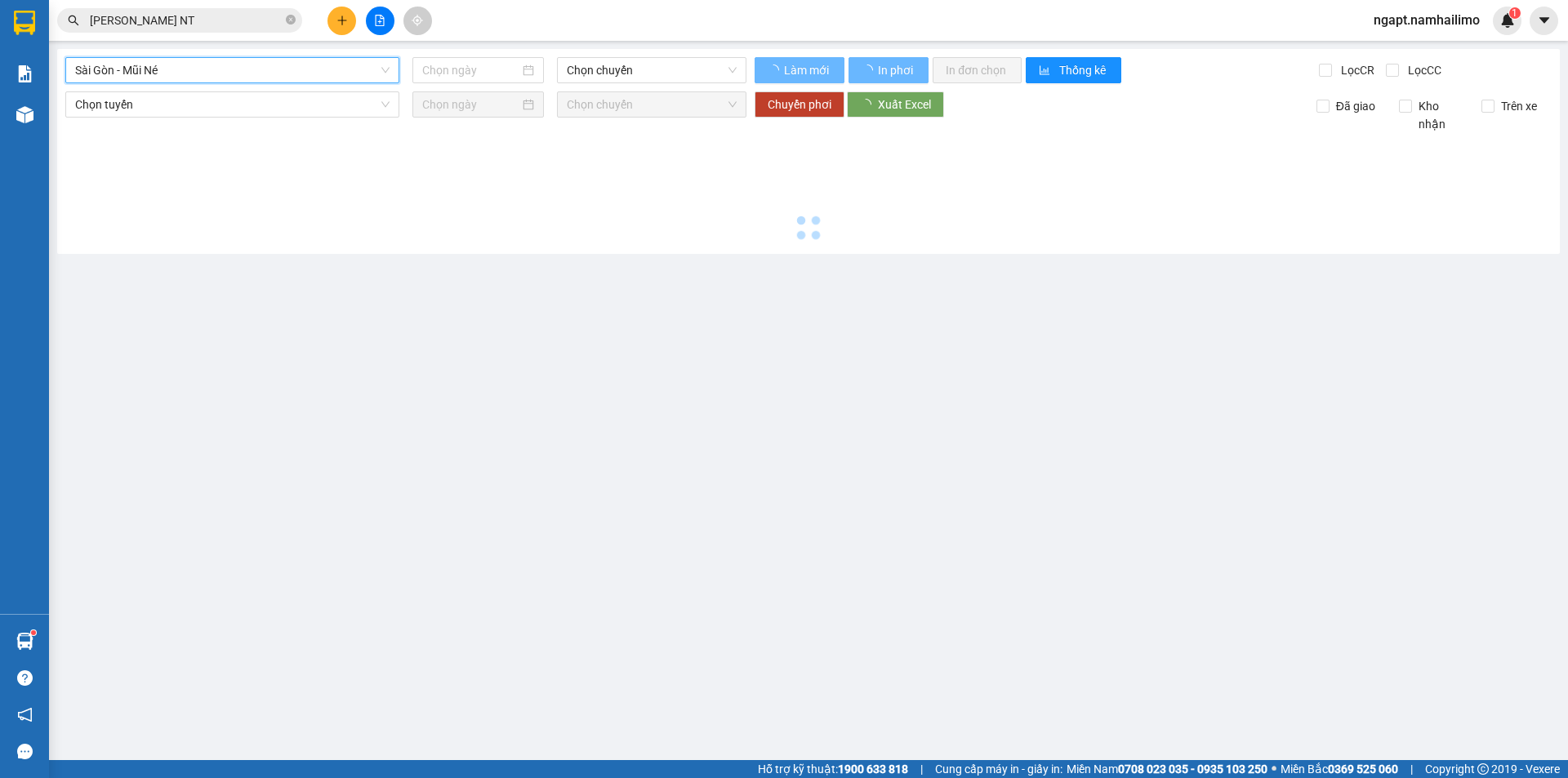
type input "[DATE]"
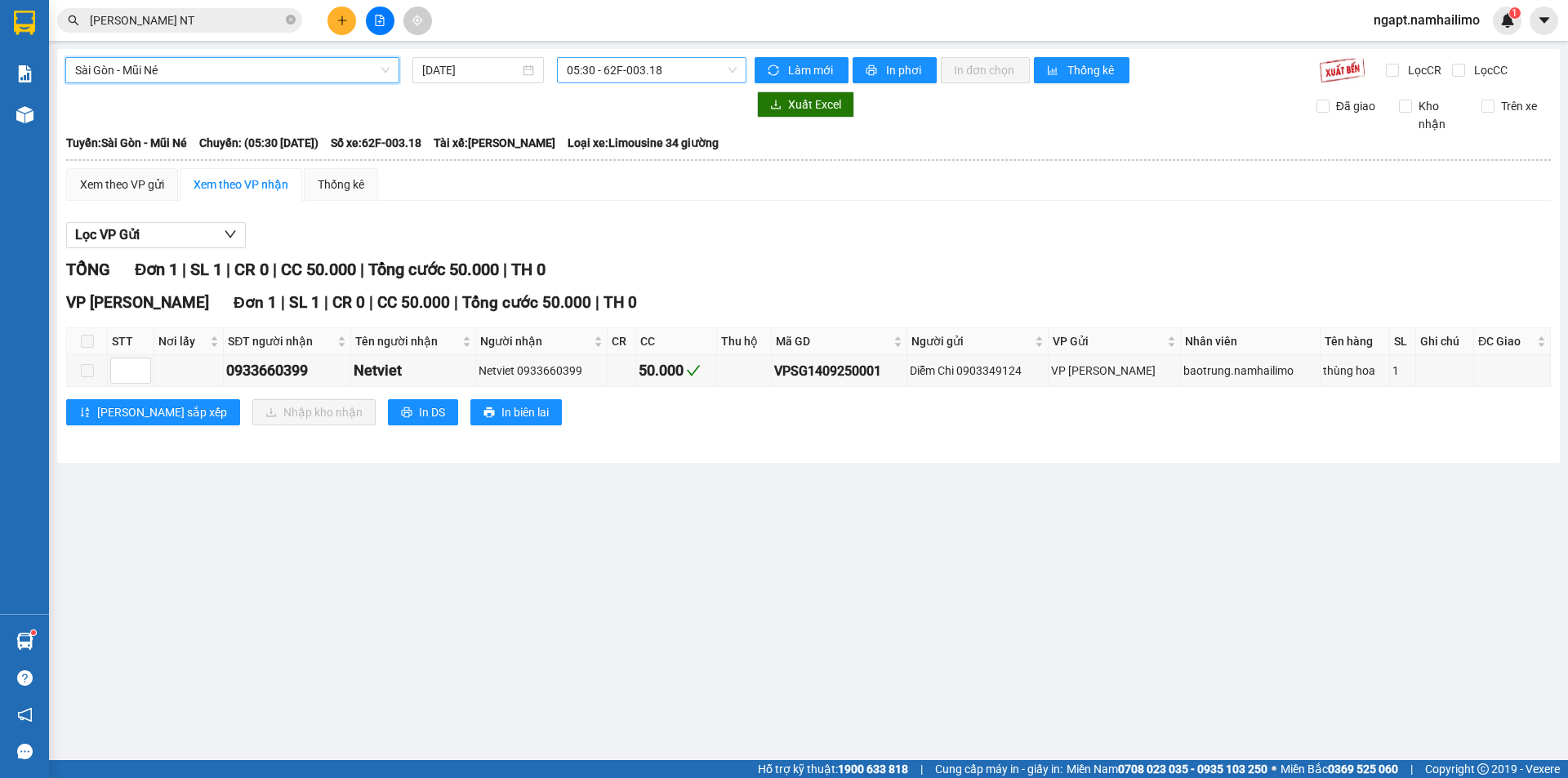
click at [687, 74] on span "05:30 - 62F-003.18" at bounding box center [652, 71] width 170 height 25
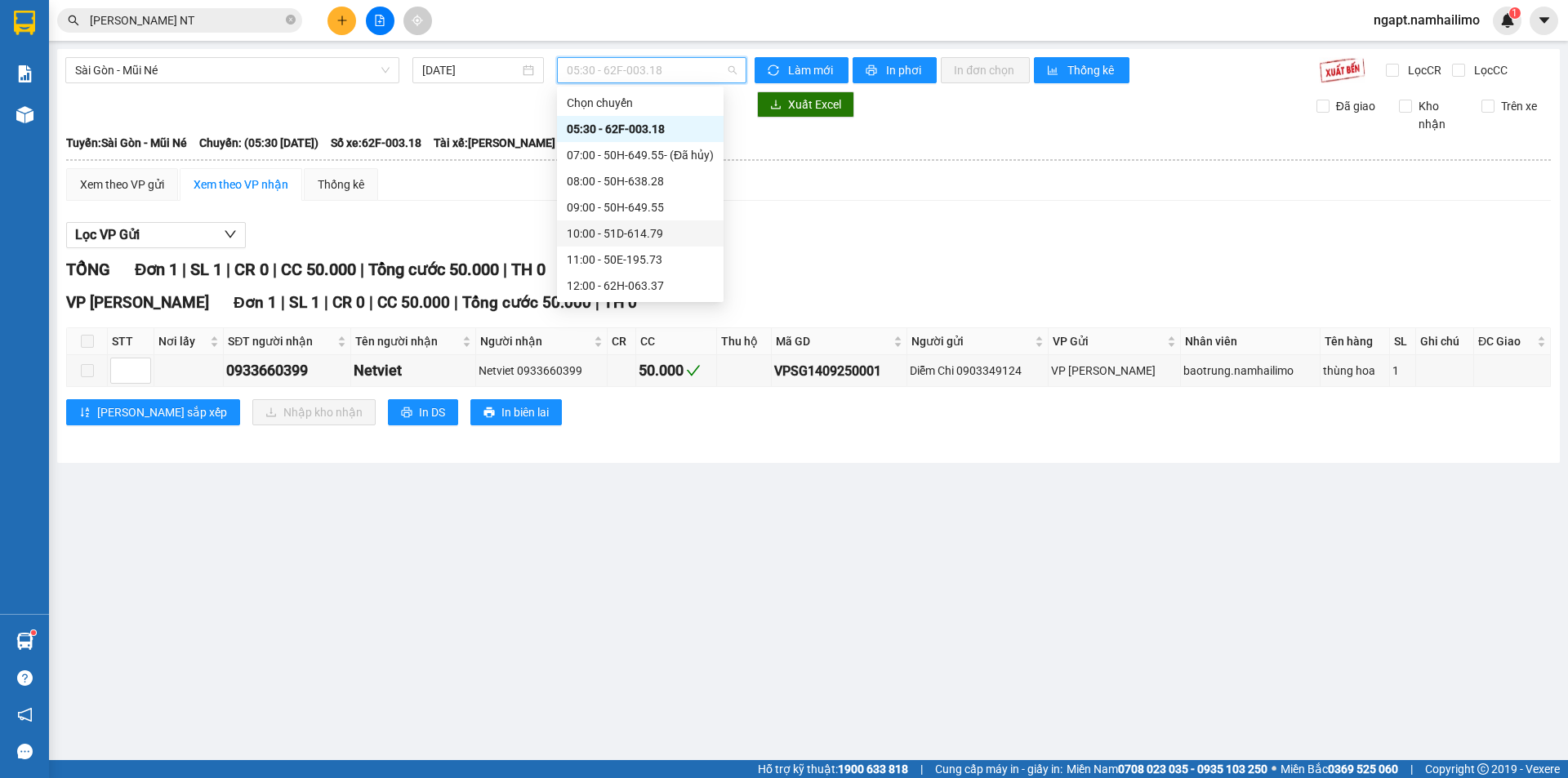
scroll to position [109, 0]
drag, startPoint x: 647, startPoint y: 231, endPoint x: 857, endPoint y: 281, distance: 215.9
click at [648, 230] on div "15:30 - 51B-059.07" at bounding box center [640, 229] width 147 height 18
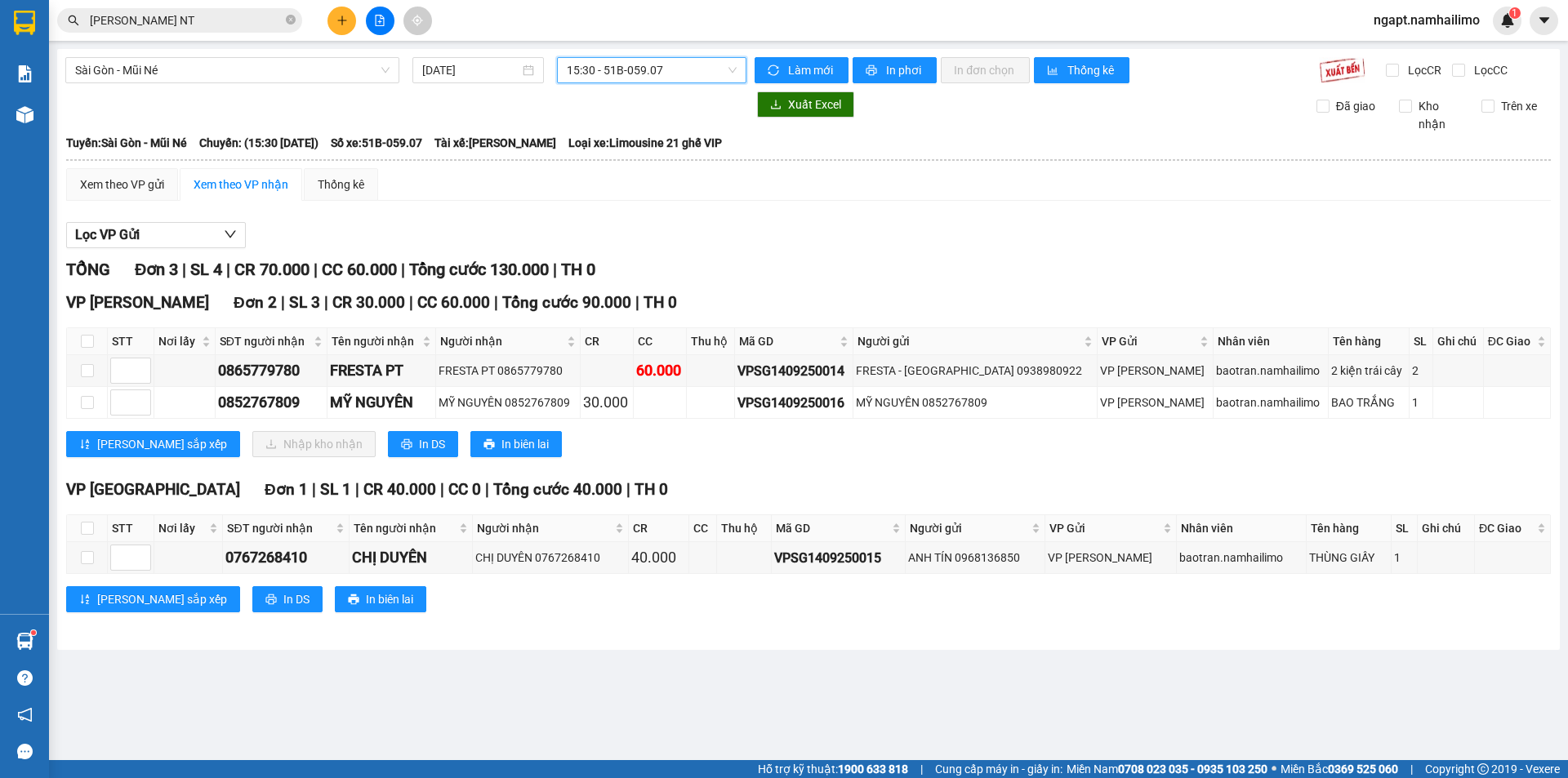
click at [702, 71] on span "15:30 - 51B-059.07" at bounding box center [652, 71] width 170 height 25
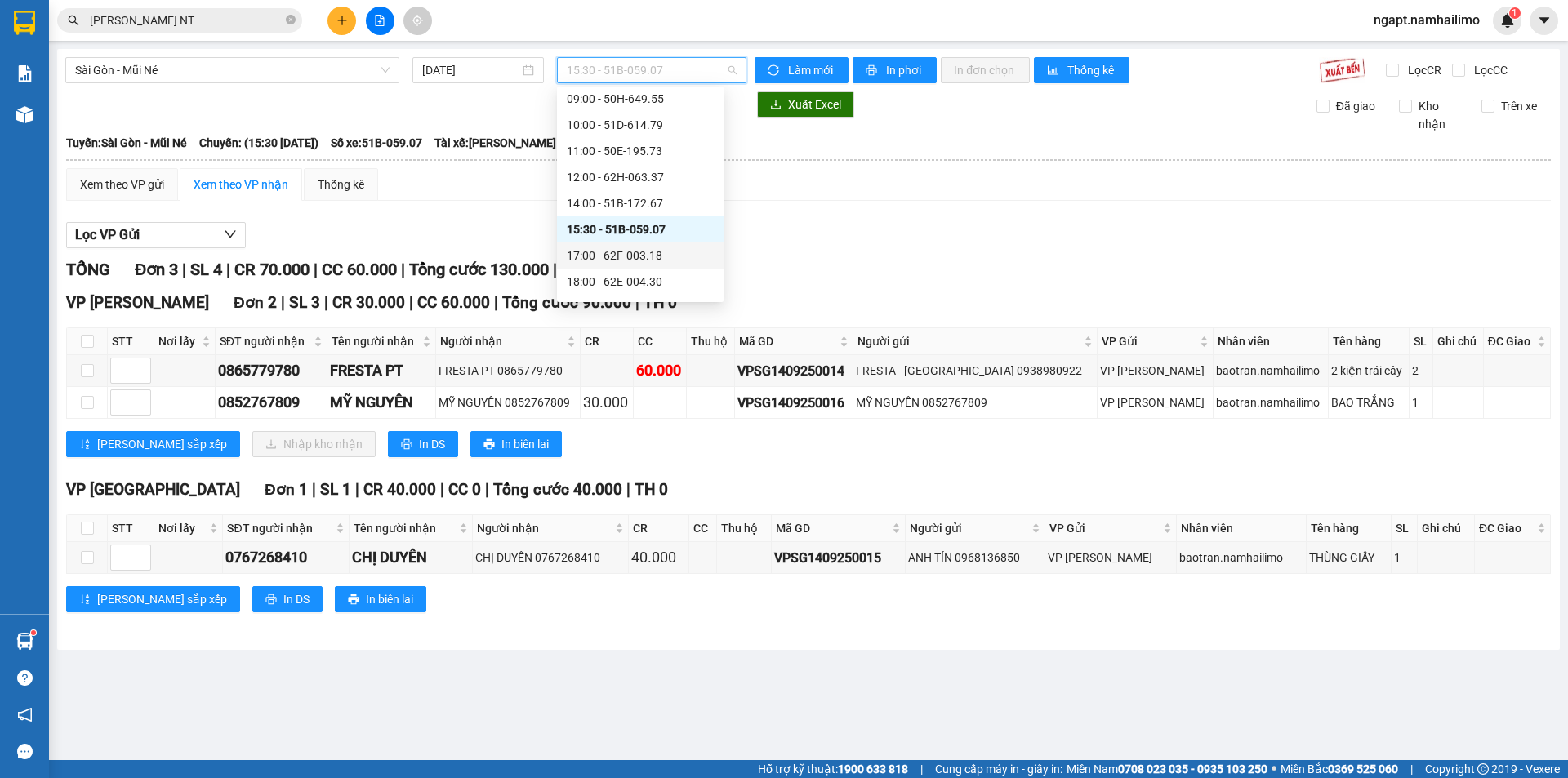
click at [665, 258] on div "17:00 - 62F-003.18" at bounding box center [640, 255] width 147 height 18
